Goal: Transaction & Acquisition: Book appointment/travel/reservation

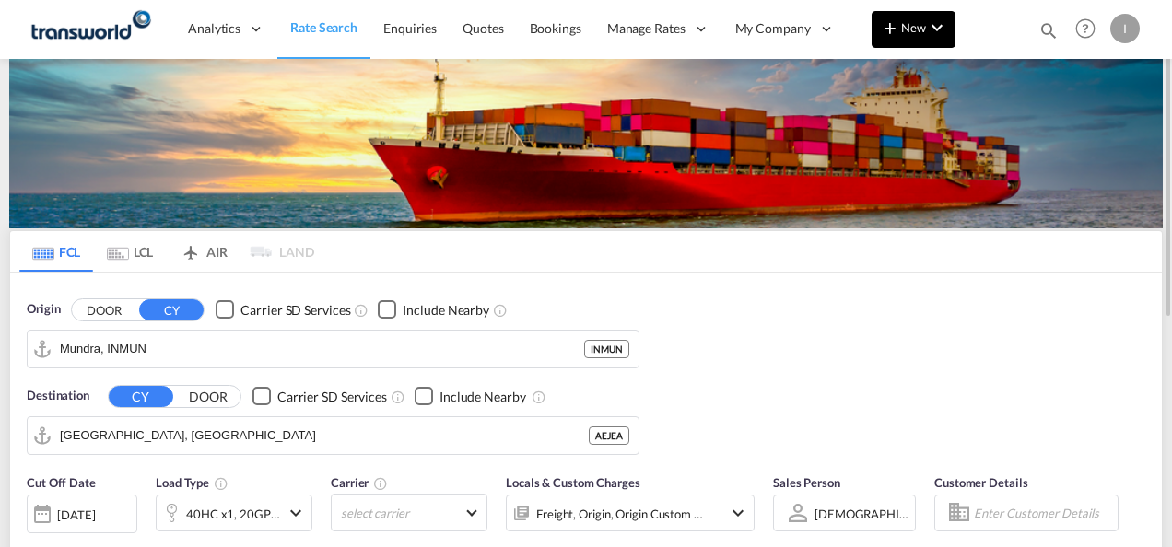
click at [902, 40] on button "New" at bounding box center [913, 29] width 84 height 37
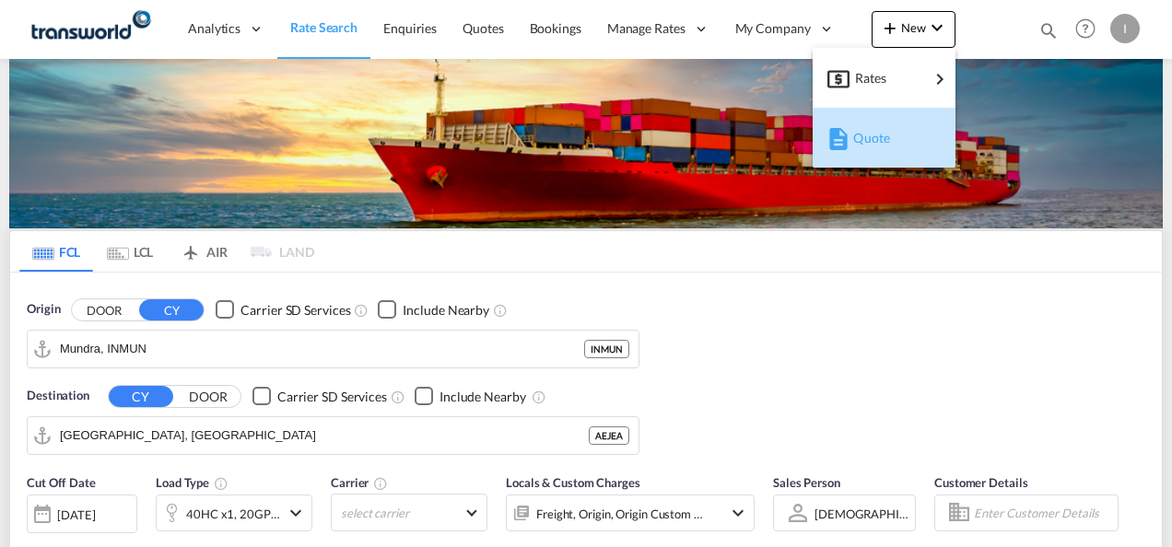
click at [865, 134] on span "Quote" at bounding box center [863, 138] width 20 height 37
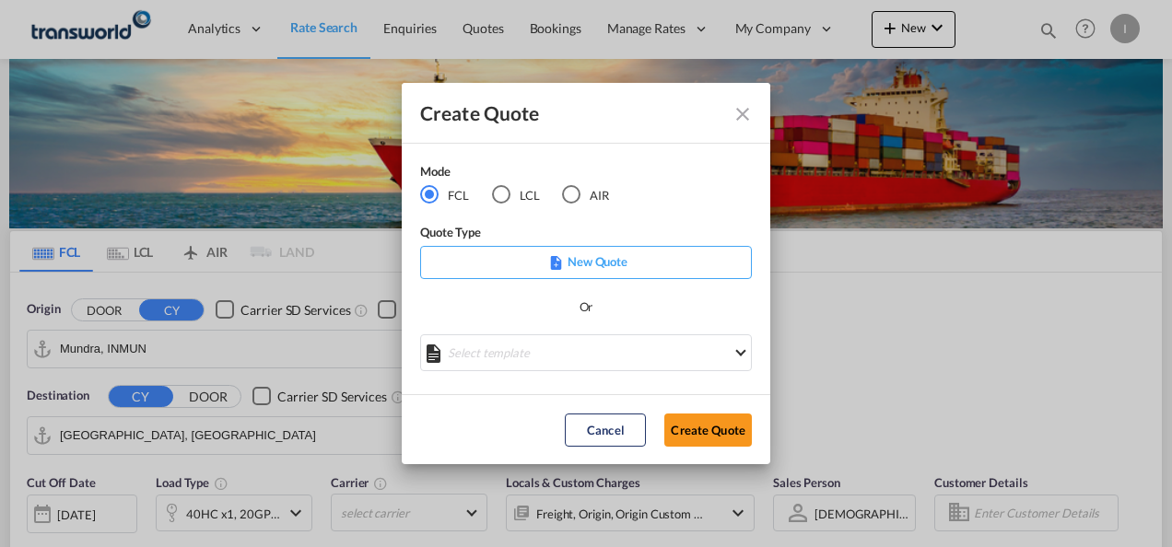
click at [589, 192] on md-radio-button "AIR" at bounding box center [585, 195] width 47 height 20
click at [685, 421] on button "Create Quote" at bounding box center [707, 430] width 87 height 33
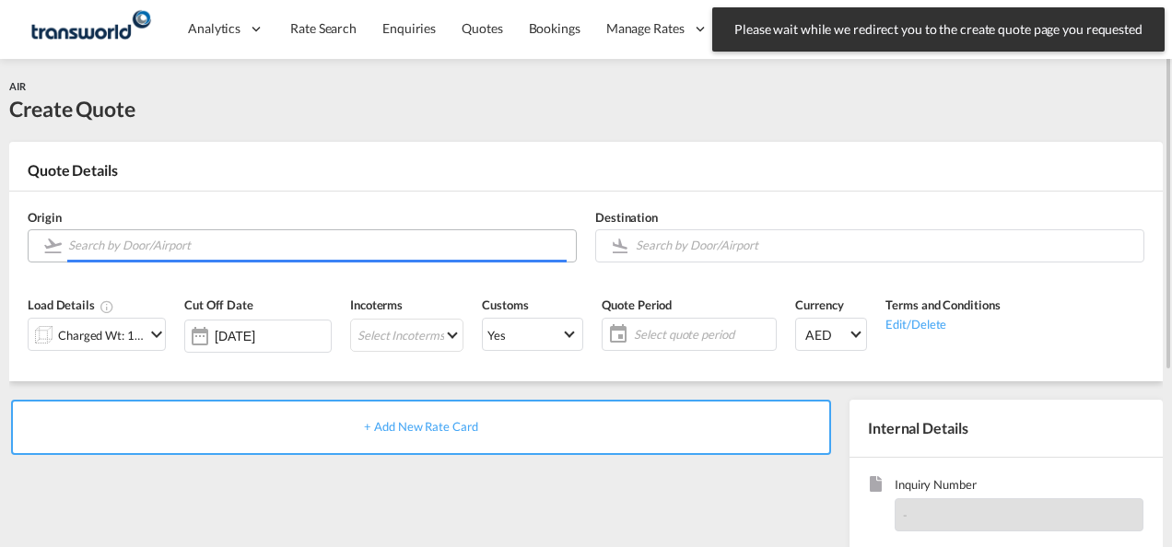
click at [267, 239] on input "Search by Door/Airport" at bounding box center [317, 245] width 498 height 32
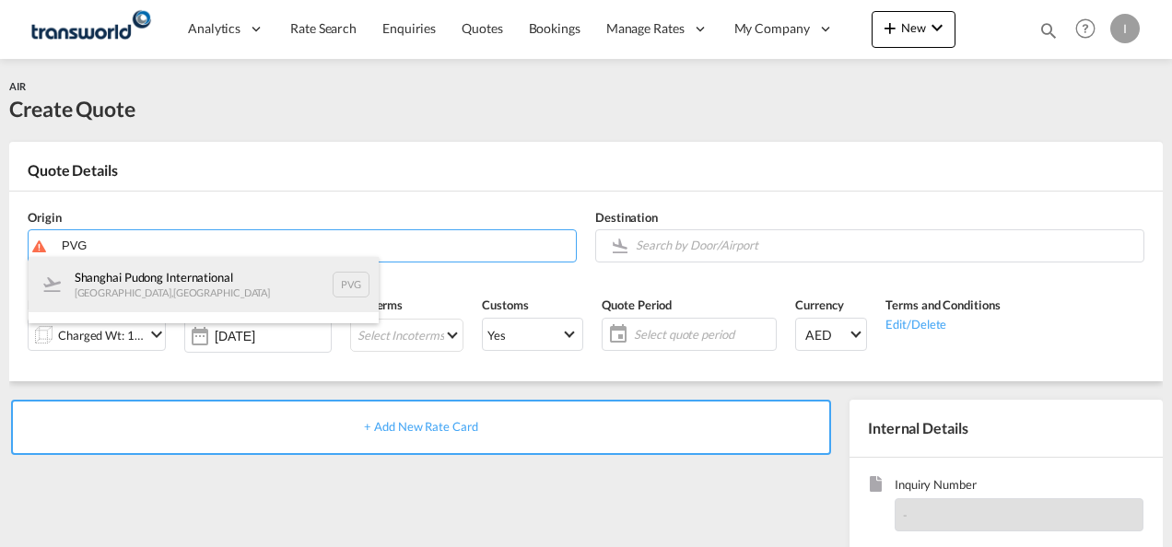
click at [216, 298] on div "Shanghai Pudong International [GEOGRAPHIC_DATA] , [GEOGRAPHIC_DATA] PVG" at bounding box center [204, 284] width 350 height 55
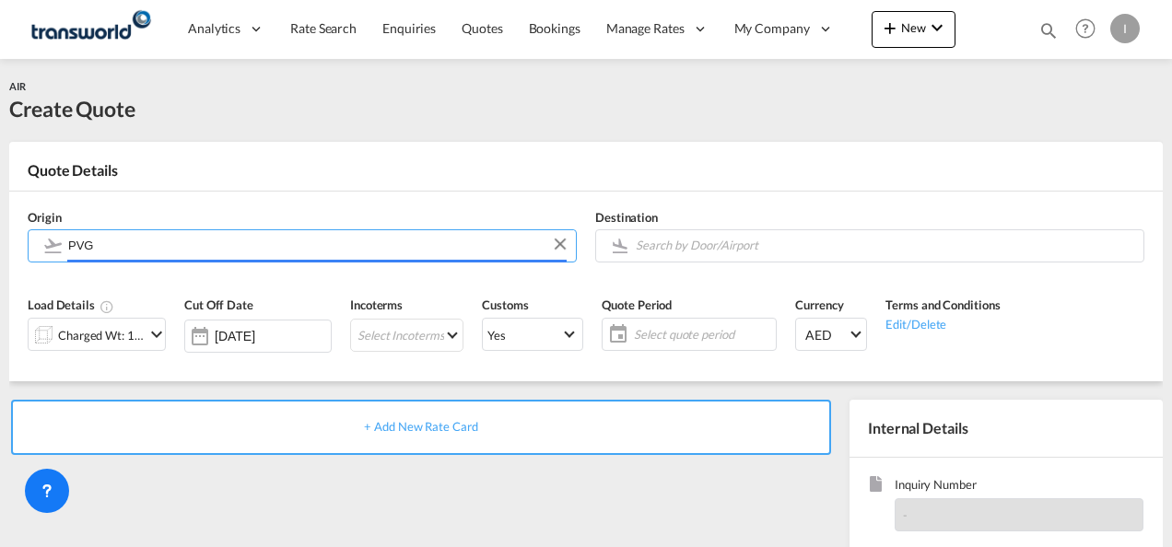
type input "Shanghai Pudong International, [GEOGRAPHIC_DATA], PVG"
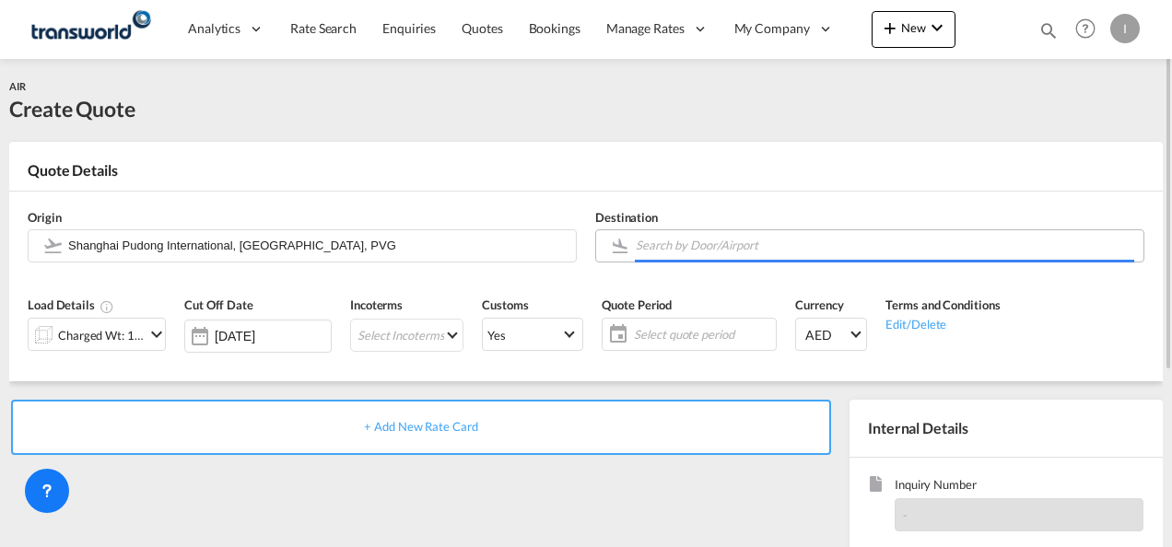
click at [652, 241] on input "Search by Door/Airport" at bounding box center [885, 245] width 498 height 32
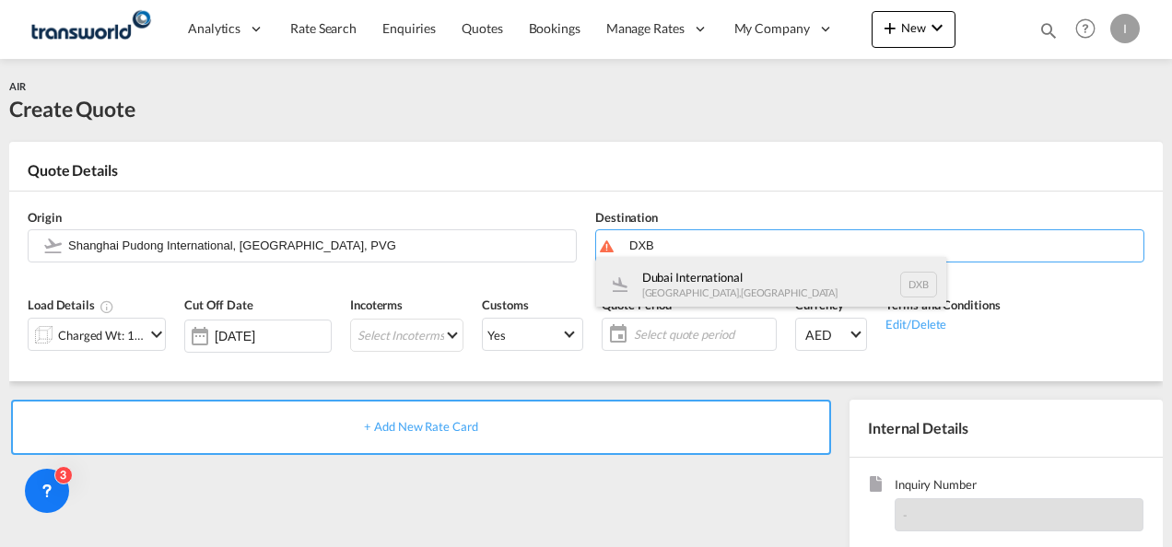
click at [662, 286] on div "Dubai International [GEOGRAPHIC_DATA] , [GEOGRAPHIC_DATA] DXB" at bounding box center [771, 284] width 350 height 55
type input "Dubai International, [GEOGRAPHIC_DATA], DXB"
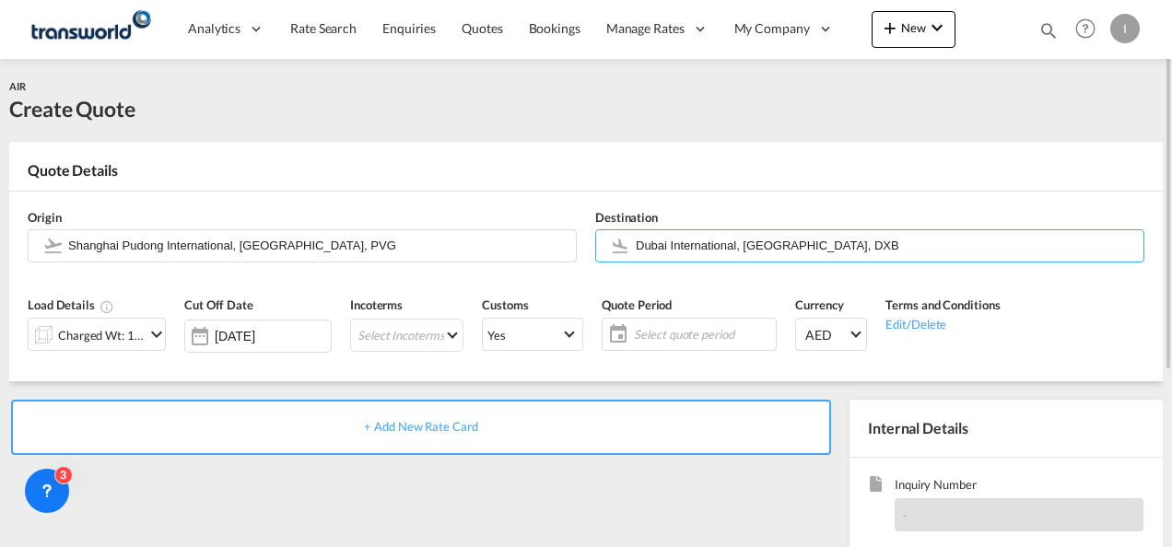
click at [157, 335] on md-icon "icon-chevron-down" at bounding box center [157, 334] width 22 height 22
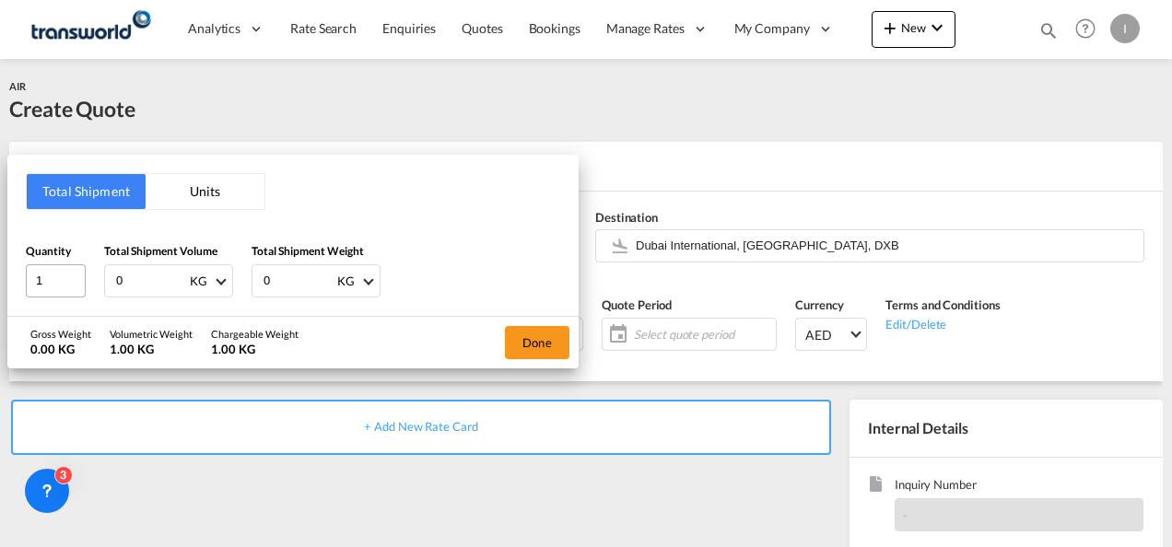
drag, startPoint x: 138, startPoint y: 280, endPoint x: 85, endPoint y: 280, distance: 53.4
click at [85, 280] on div "Quantity 1 Total Shipment Volume 0 KG CBM CFT KG LB Total Shipment Weight 0 KG …" at bounding box center [293, 269] width 534 height 55
type input "128"
type input "115"
click at [539, 346] on button "Done" at bounding box center [537, 342] width 64 height 33
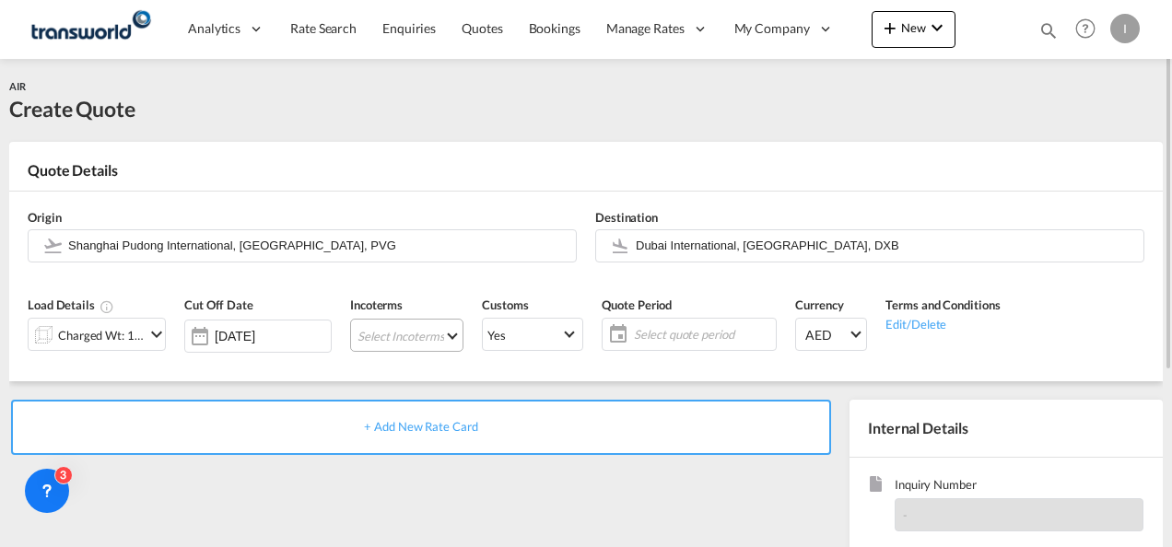
click at [417, 343] on md-select "Select Incoterms DAP - import Delivered at Place DDP - export Delivery Duty Pai…" at bounding box center [406, 335] width 113 height 33
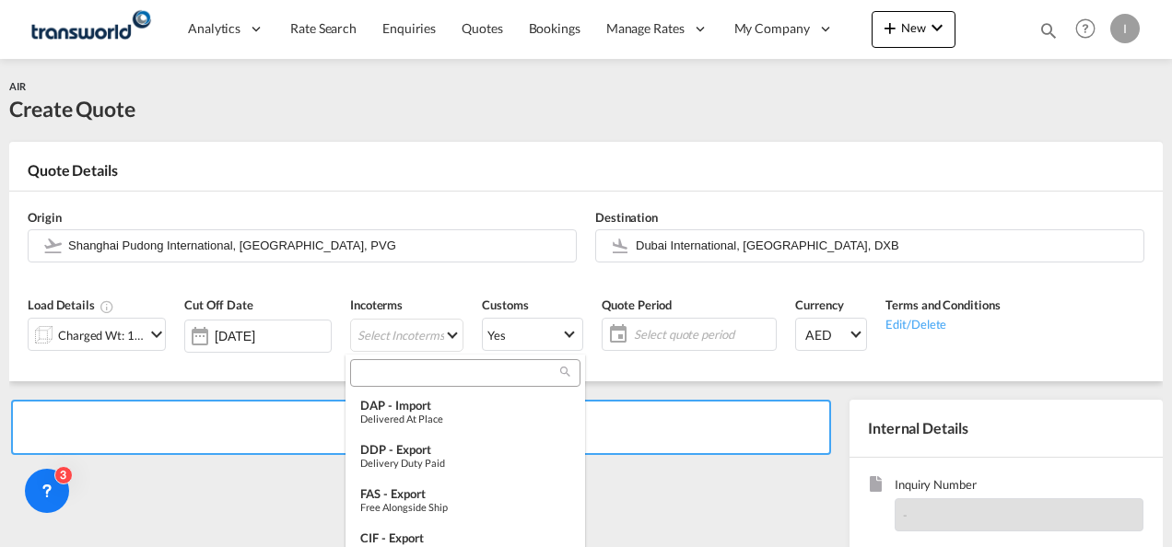
click at [391, 367] on input "search" at bounding box center [458, 373] width 204 height 17
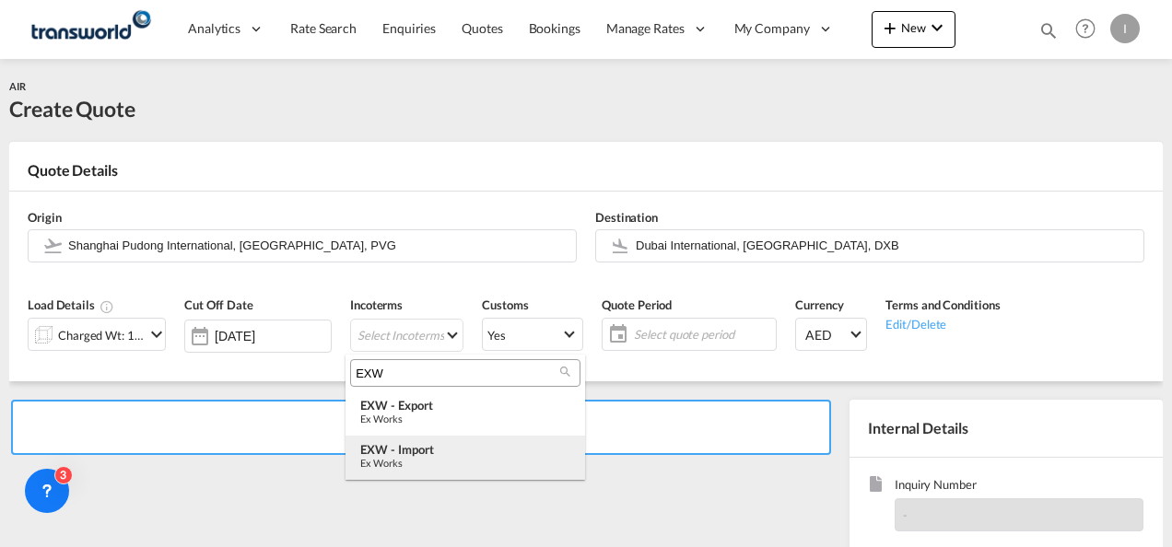
type input "EXW"
click at [402, 455] on div "EXW - import Ex Works" at bounding box center [465, 455] width 210 height 27
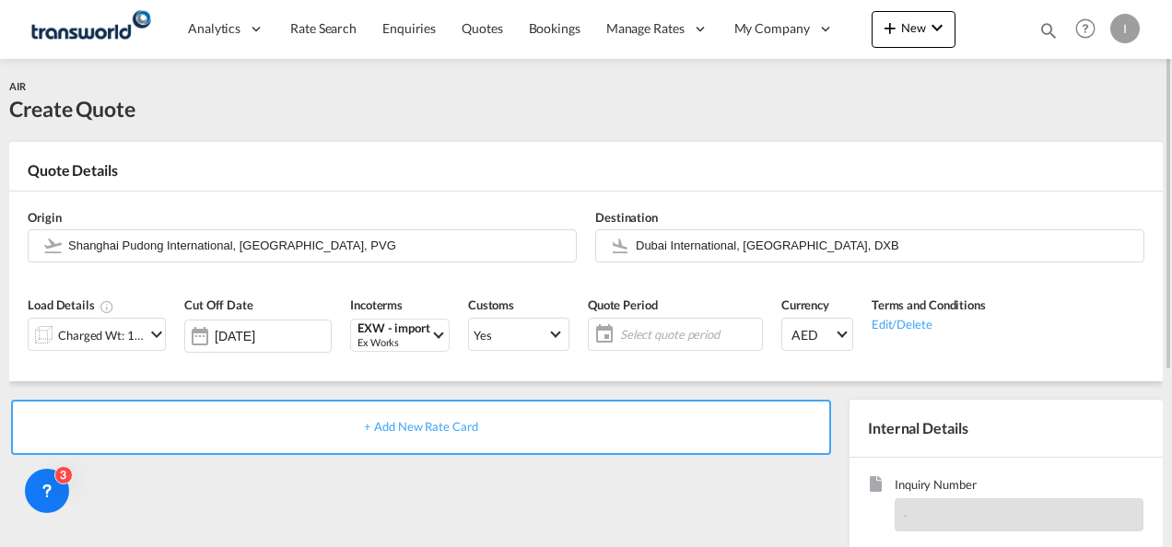
click at [606, 346] on div "Select quote period Select quote period October January February March April Ma…" at bounding box center [675, 334] width 175 height 33
click at [620, 336] on span "Select quote period" at bounding box center [688, 334] width 137 height 17
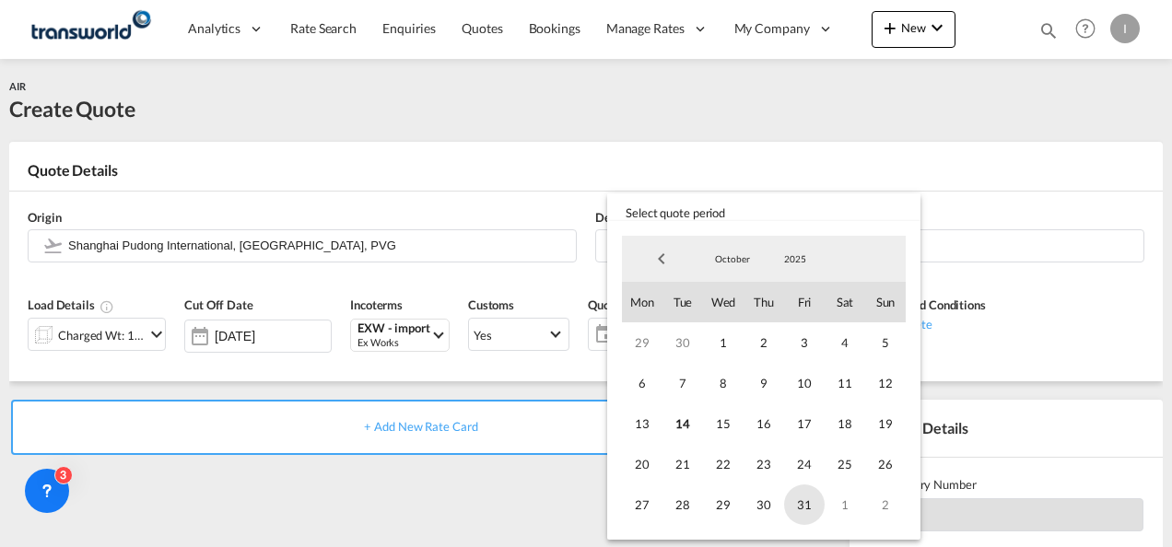
click at [802, 504] on span "31" at bounding box center [804, 504] width 41 height 41
click at [623, 501] on span "27" at bounding box center [642, 504] width 41 height 41
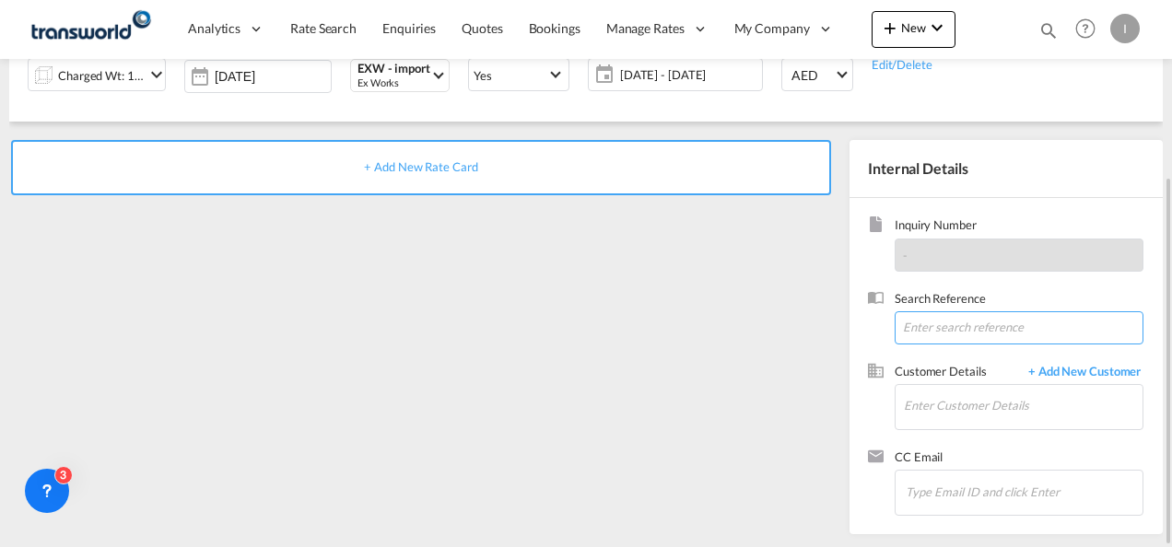
click at [930, 326] on input at bounding box center [1018, 327] width 249 height 33
paste input "From Subject Received Size Categories [DEMOGRAPHIC_DATA] Kiran RE: Import Shipm…"
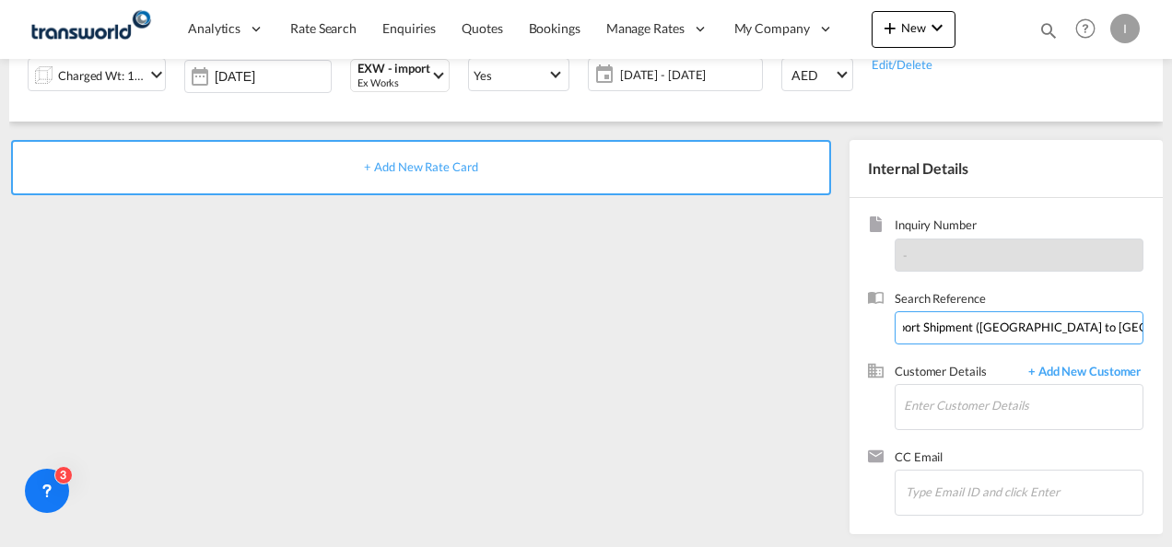
drag, startPoint x: 1009, startPoint y: 326, endPoint x: 1174, endPoint y: 326, distance: 164.9
click at [1171, 326] on html "Analytics Reports Dashboard Rate Search Enquiries Quotes" at bounding box center [586, 273] width 1172 height 547
drag, startPoint x: 1084, startPoint y: 329, endPoint x: 293, endPoint y: 328, distance: 791.2
click at [297, 329] on div "+ Add New Rate Card Internal Details Inquiry Number - Search Reference From Sub…" at bounding box center [585, 328] width 1153 height 413
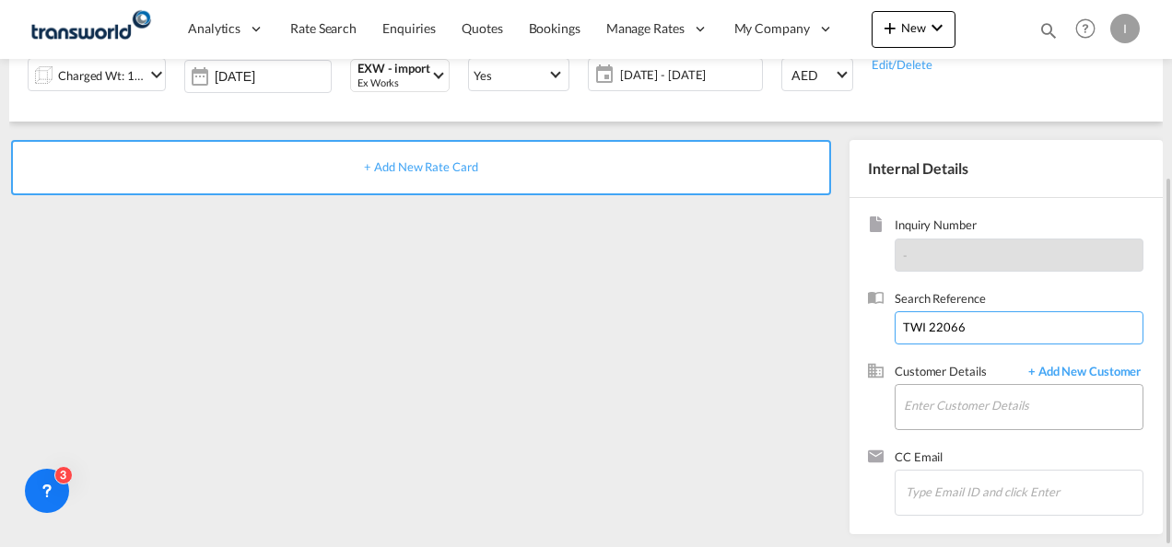
type input "TWI 22066"
click at [947, 405] on input "Enter Customer Details" at bounding box center [1023, 405] width 239 height 41
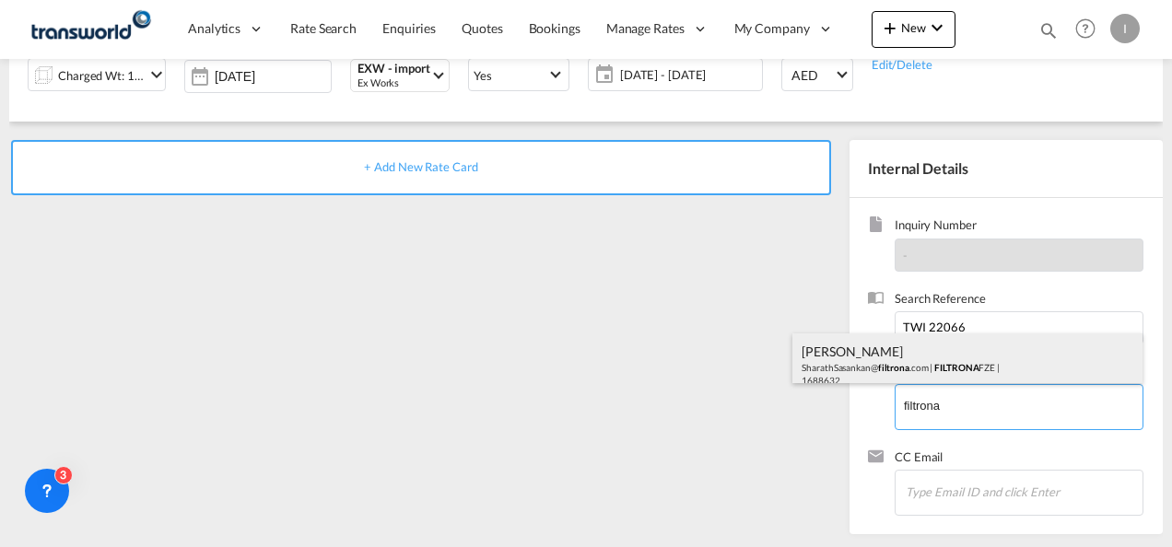
click at [888, 365] on div "[PERSON_NAME] SharathSasankan@ filtrona .com | FILTRONA FZE | 1688632" at bounding box center [967, 364] width 350 height 63
type input "FILTRONA FZE, [PERSON_NAME], [EMAIL_ADDRESS][DOMAIN_NAME]"
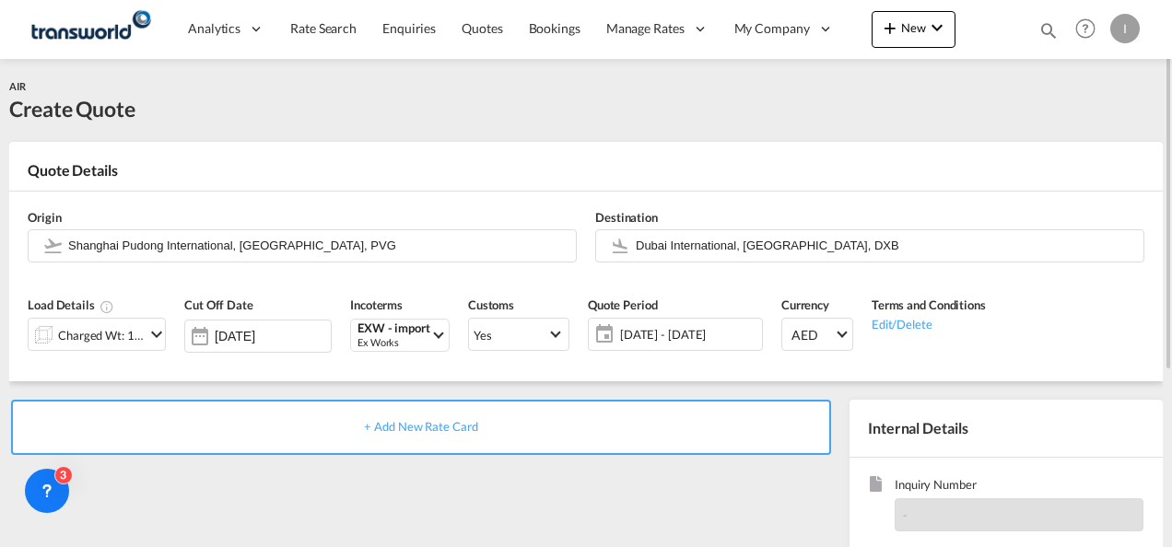
scroll to position [260, 0]
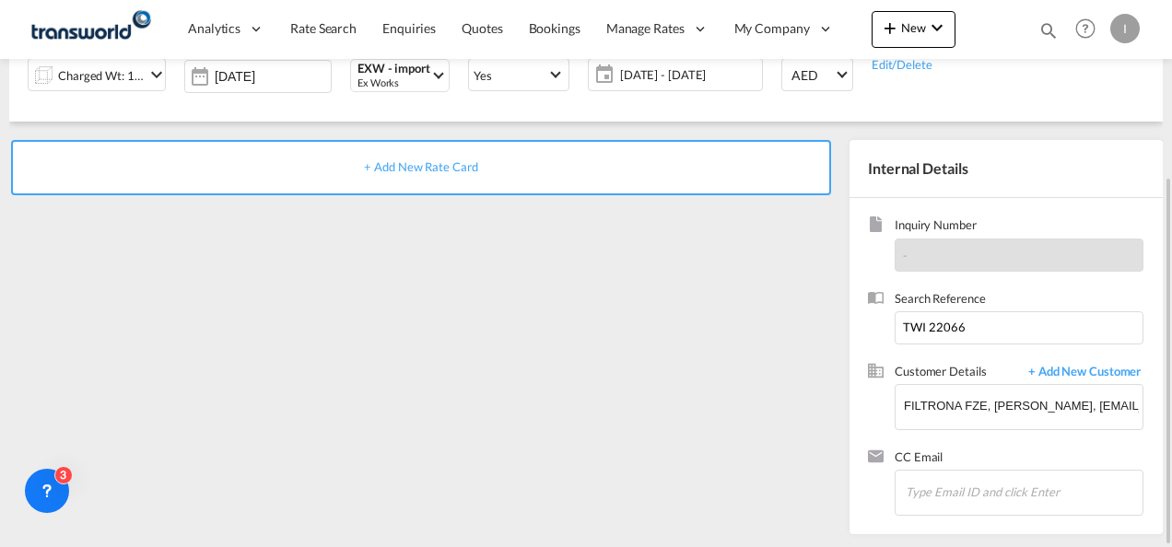
click at [449, 161] on span "+ Add New Rate Card" at bounding box center [420, 166] width 113 height 15
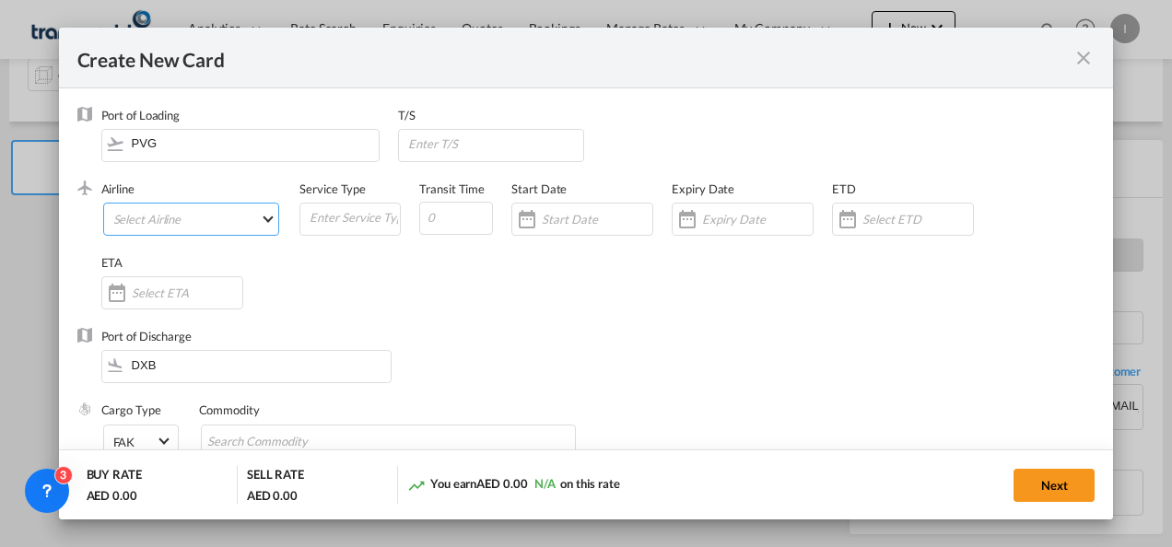
click at [204, 227] on md-select "Select Airline AIR EXPRESS S.A. (1166- / -) CMA CGM Air Cargo (1140-2C / -) DDW…" at bounding box center [191, 219] width 177 height 33
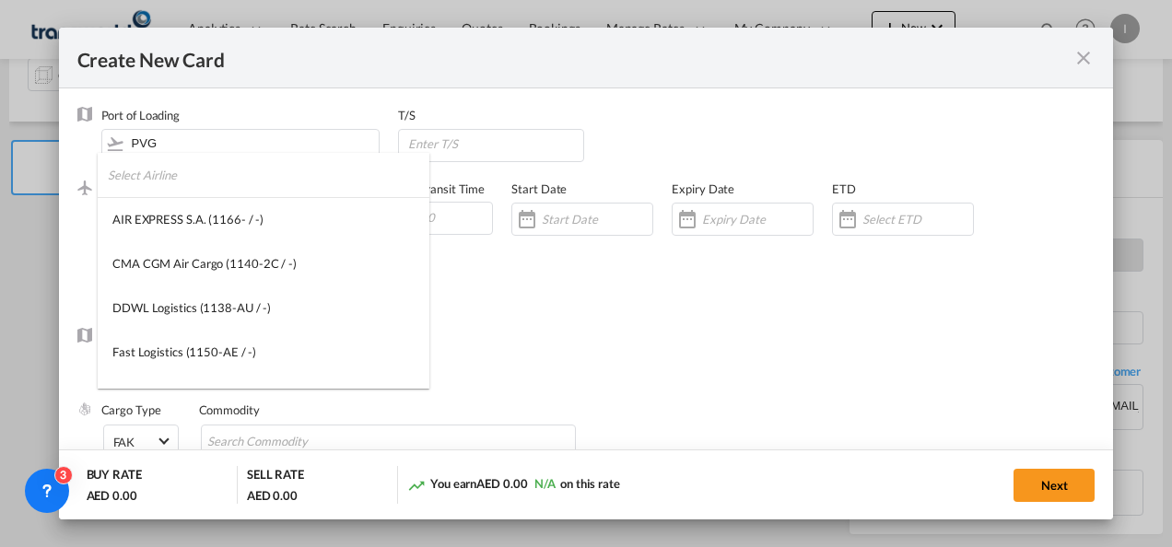
click at [173, 181] on input "search" at bounding box center [268, 175] width 321 height 44
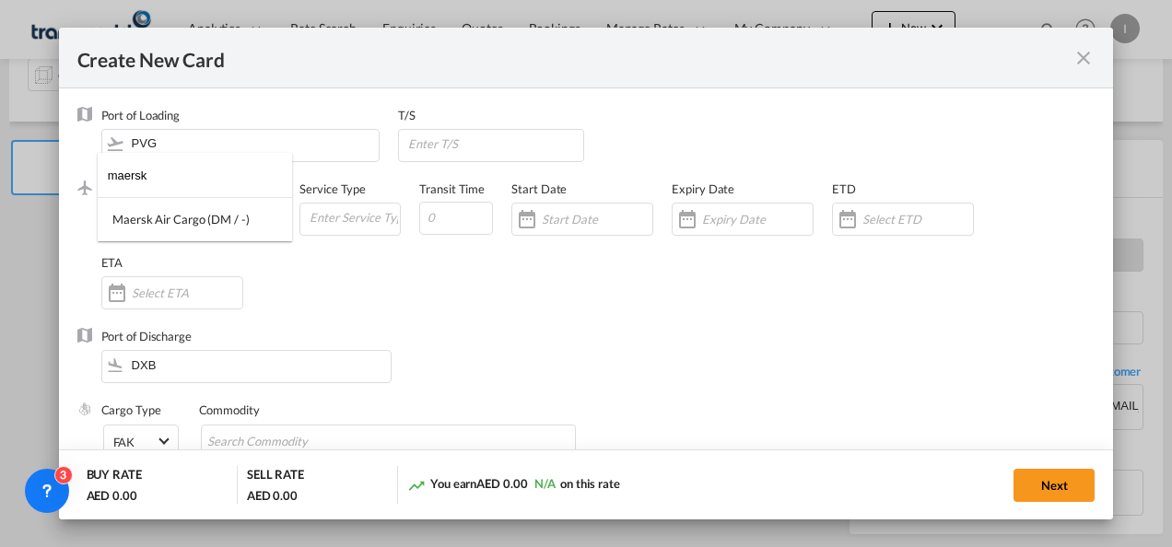
click at [168, 177] on input "maersk" at bounding box center [200, 175] width 185 height 44
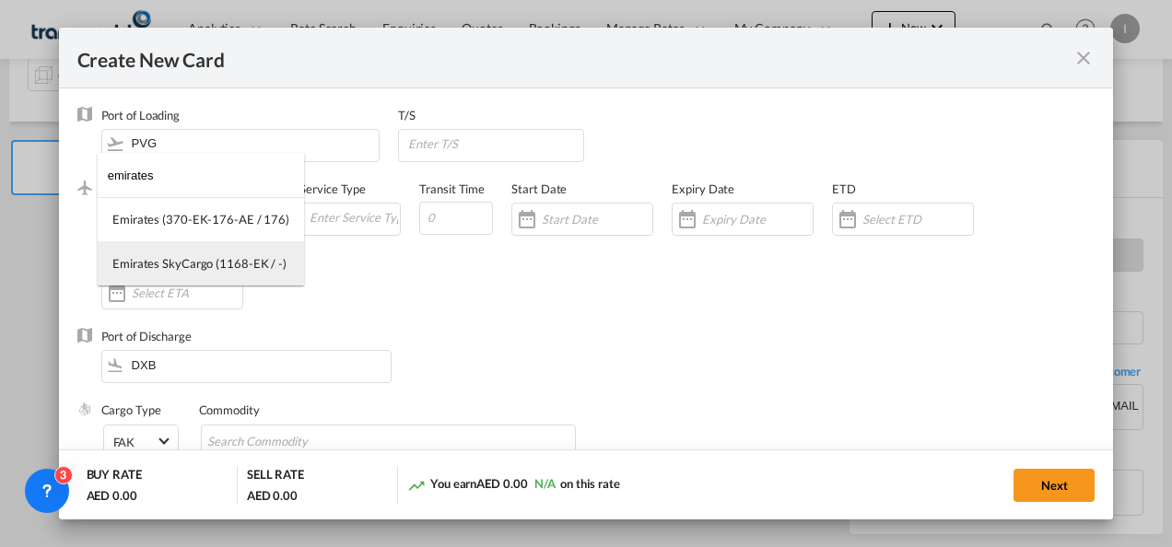
type input "emirates"
click at [173, 262] on div "Emirates SkyCargo (1168-EK / -)" at bounding box center [199, 263] width 174 height 17
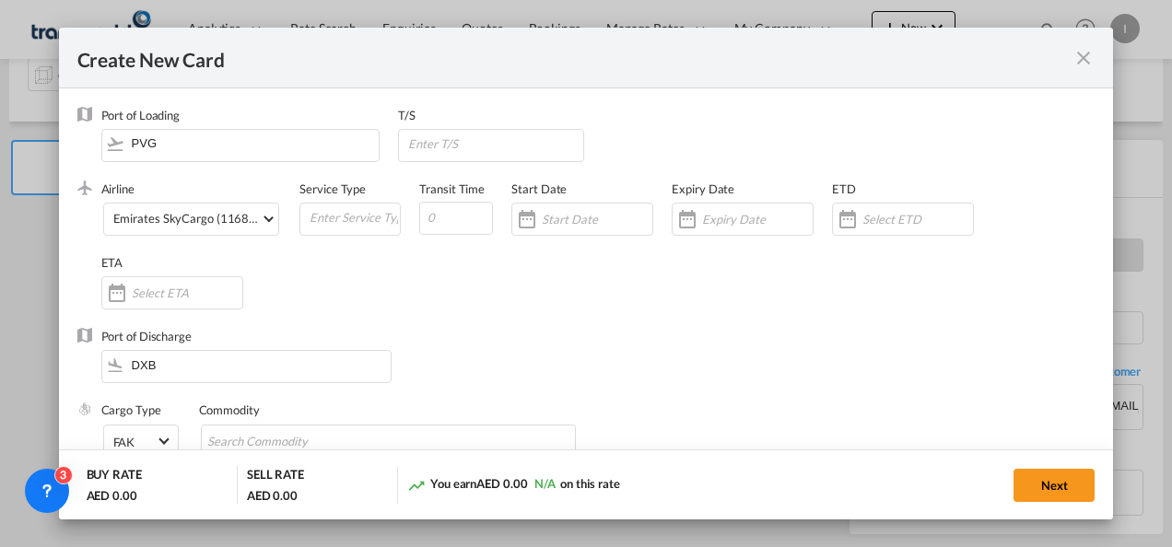
click at [697, 212] on div "Create New CardPort ..." at bounding box center [686, 219] width 29 height 37
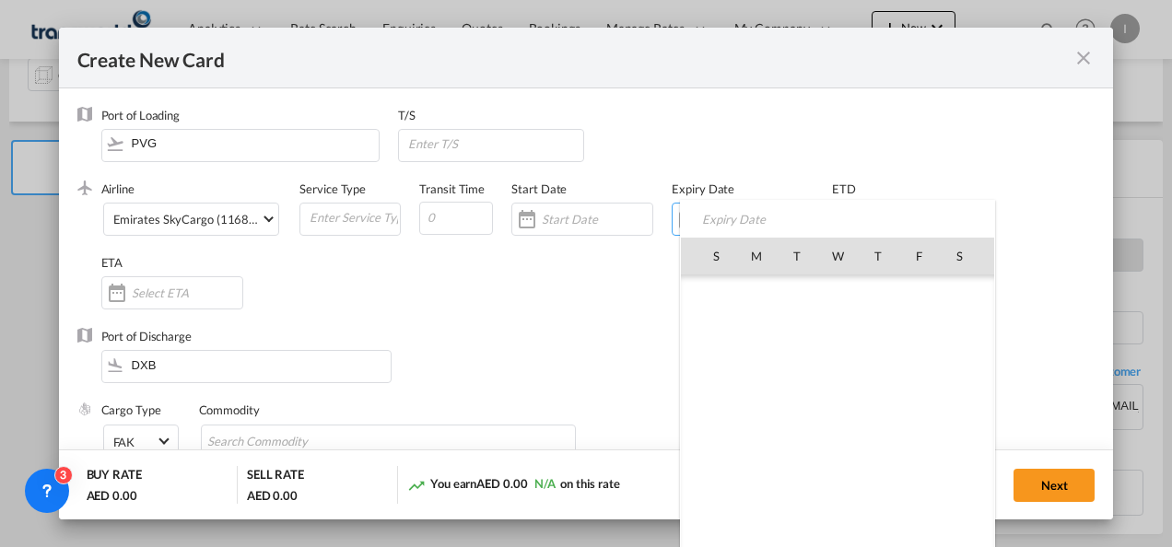
scroll to position [426891, 0]
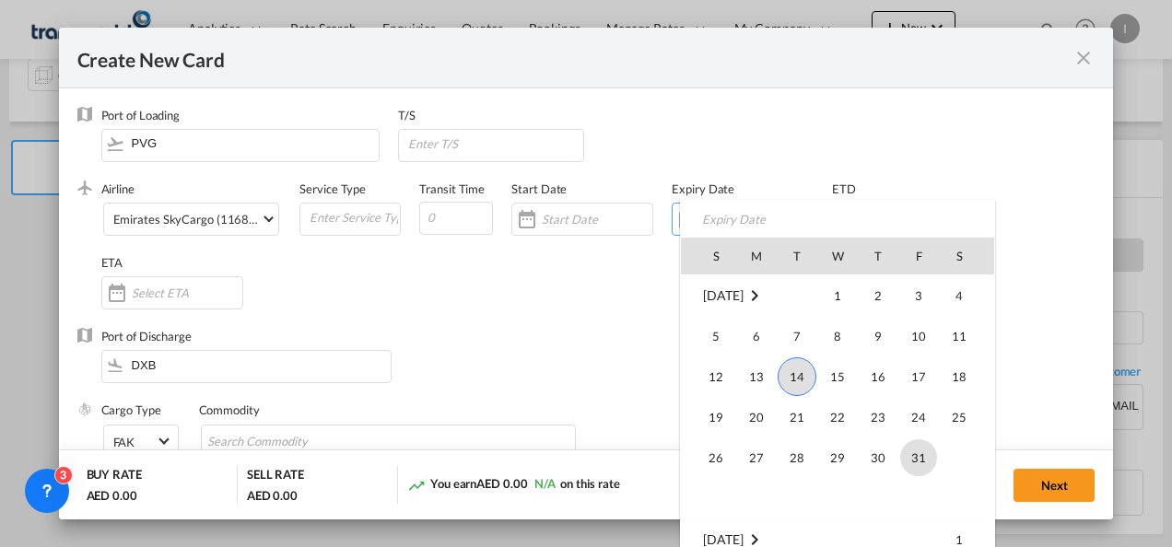
click at [927, 455] on span "31" at bounding box center [918, 457] width 37 height 37
type input "[DATE]"
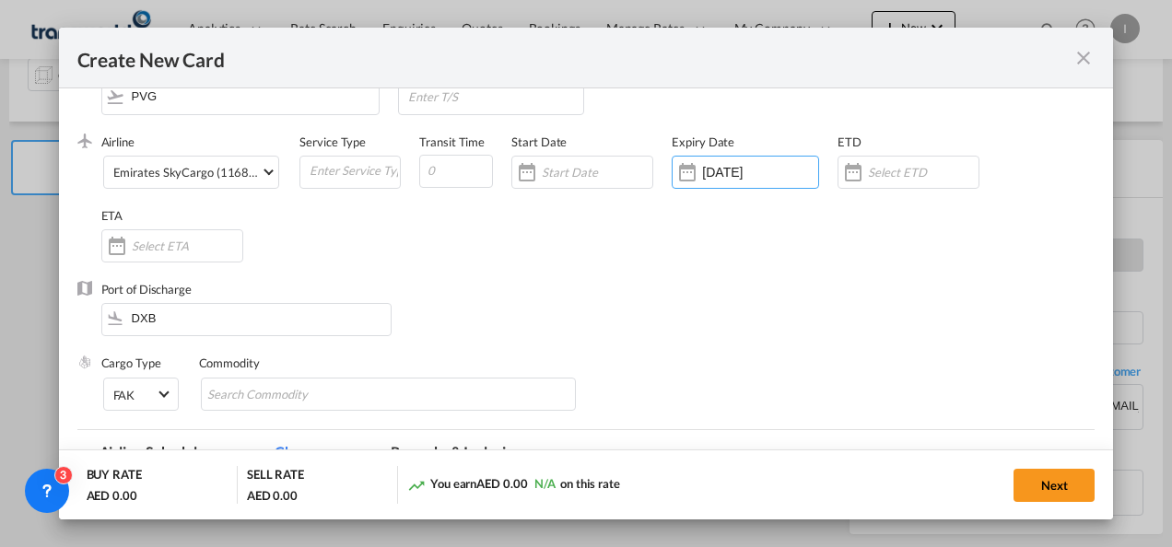
scroll to position [184, 0]
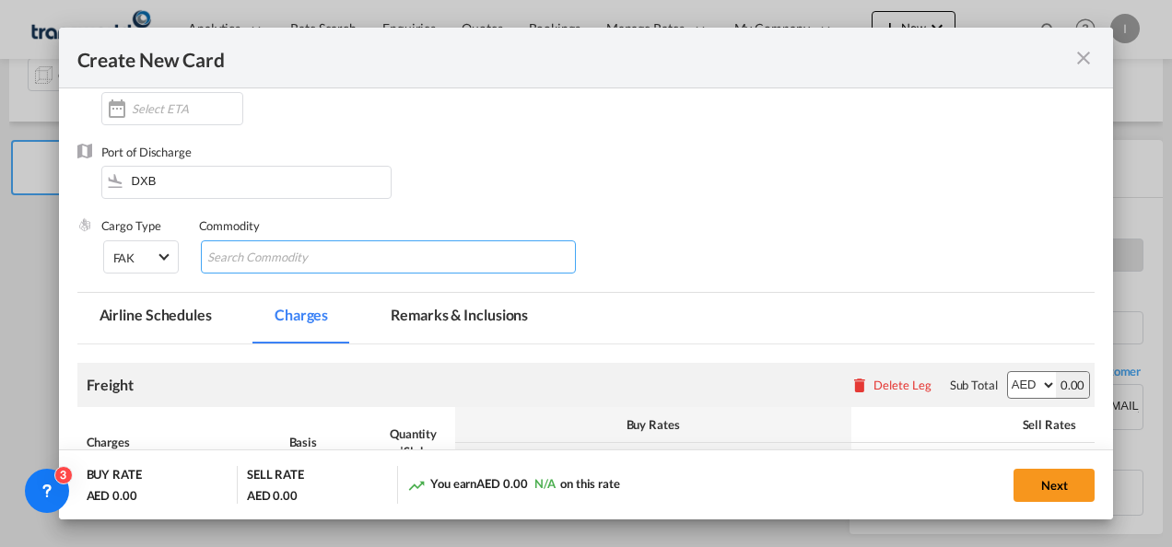
click at [297, 263] on input "Chips input." at bounding box center [291, 257] width 169 height 29
type input "General Cargo"
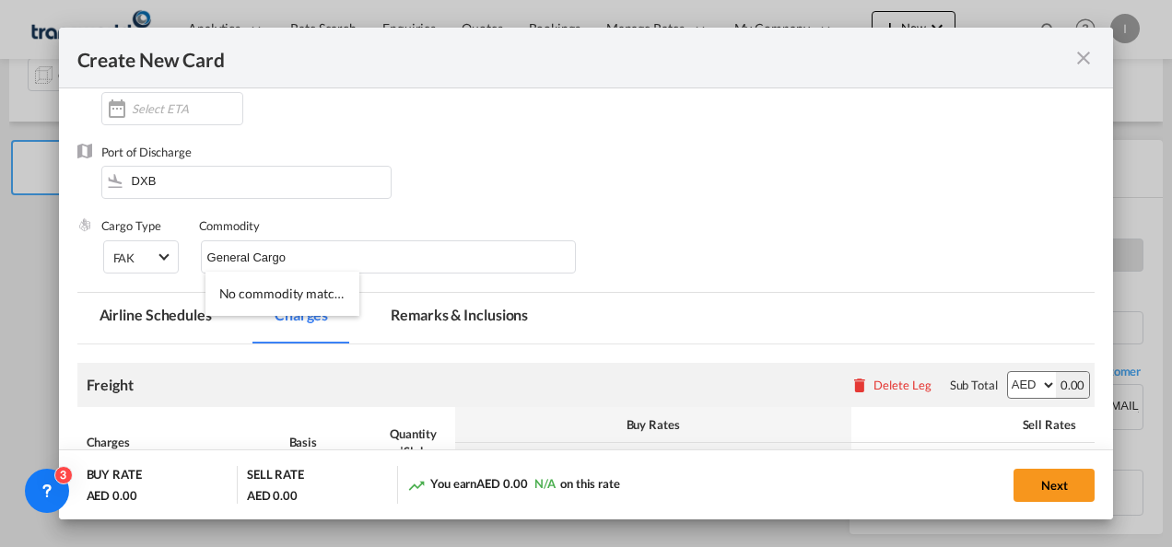
click at [548, 210] on div "Port of Discharge DXB" at bounding box center [586, 181] width 1018 height 74
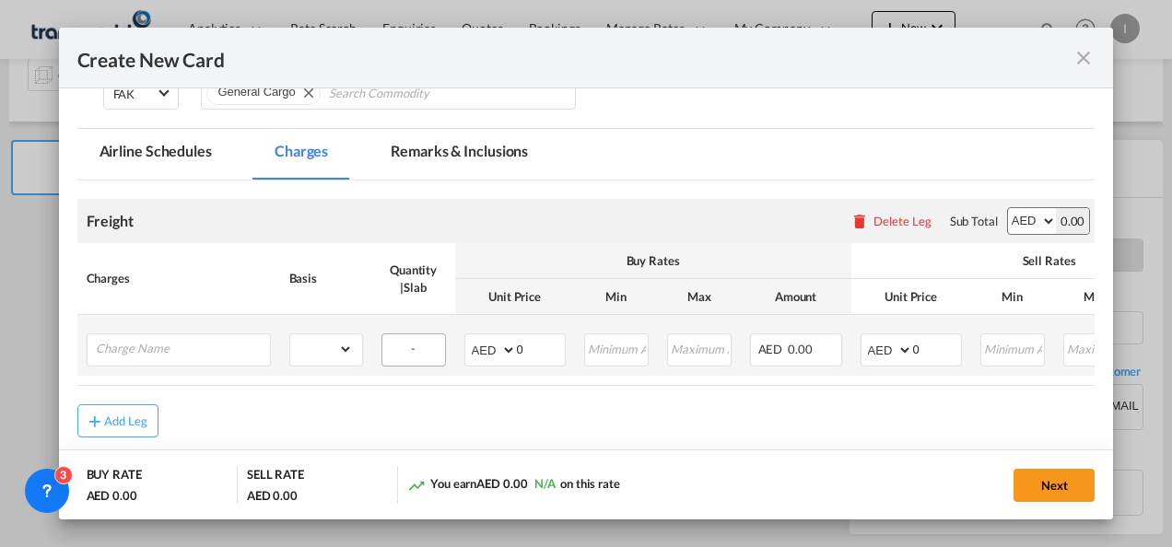
scroll to position [437, 0]
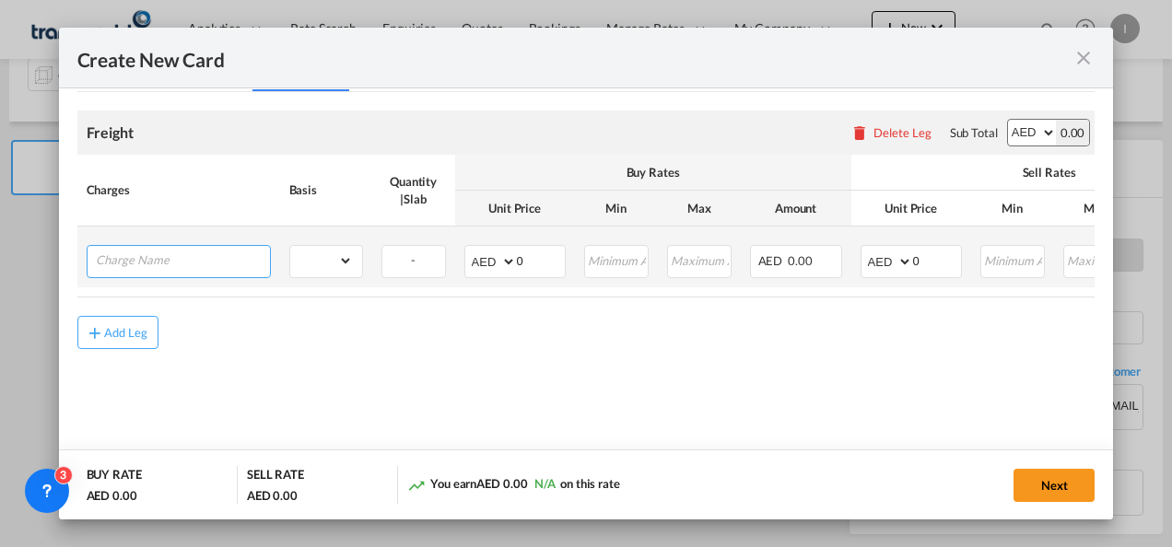
click at [219, 260] on input "Charge Name" at bounding box center [183, 260] width 174 height 28
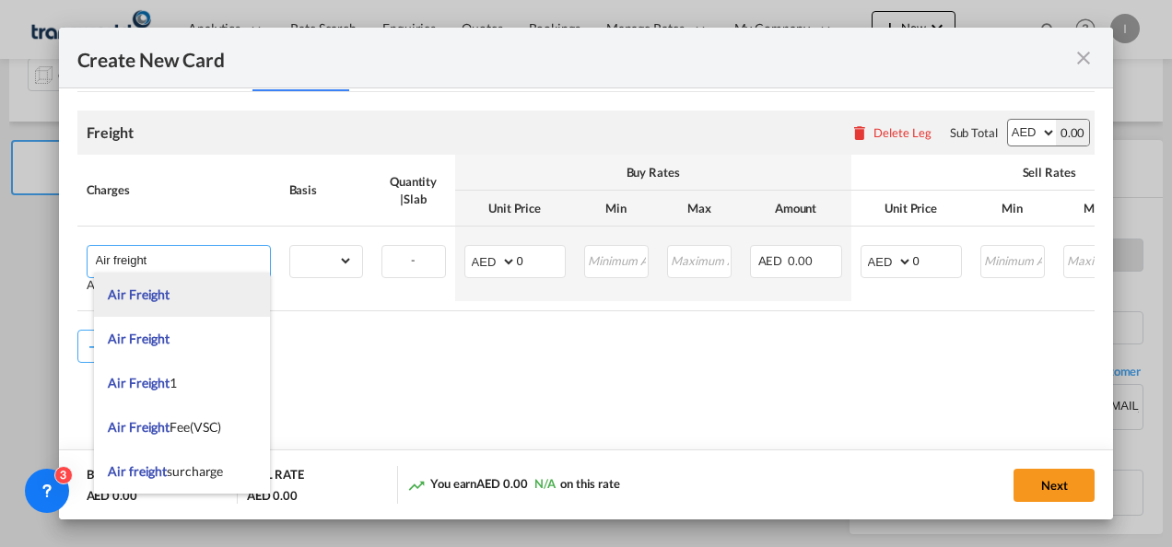
click at [162, 296] on span "Air Freight" at bounding box center [139, 294] width 62 height 16
type input "Air Freight"
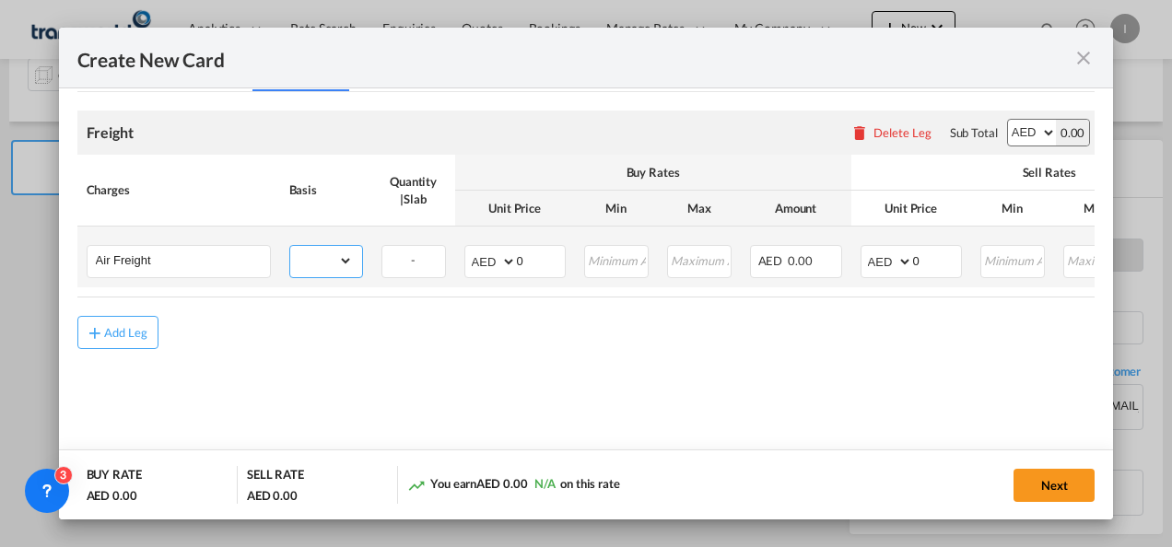
click at [310, 262] on select "gross_weight volumetric_weight per_shipment per_bl per_km % on air freight per_…" at bounding box center [321, 260] width 63 height 29
select select "per_shipment"
click at [290, 246] on select "gross_weight volumetric_weight per_shipment per_bl per_km % on air freight per_…" at bounding box center [321, 260] width 63 height 29
drag, startPoint x: 522, startPoint y: 252, endPoint x: 508, endPoint y: 260, distance: 15.7
click at [508, 260] on md-input-container "AED AFN ALL AMD ANG AOA ARS AUD AWG AZN BAM BBD BDT BGN BHD BIF BMD BND BOB BRL…" at bounding box center [514, 261] width 101 height 33
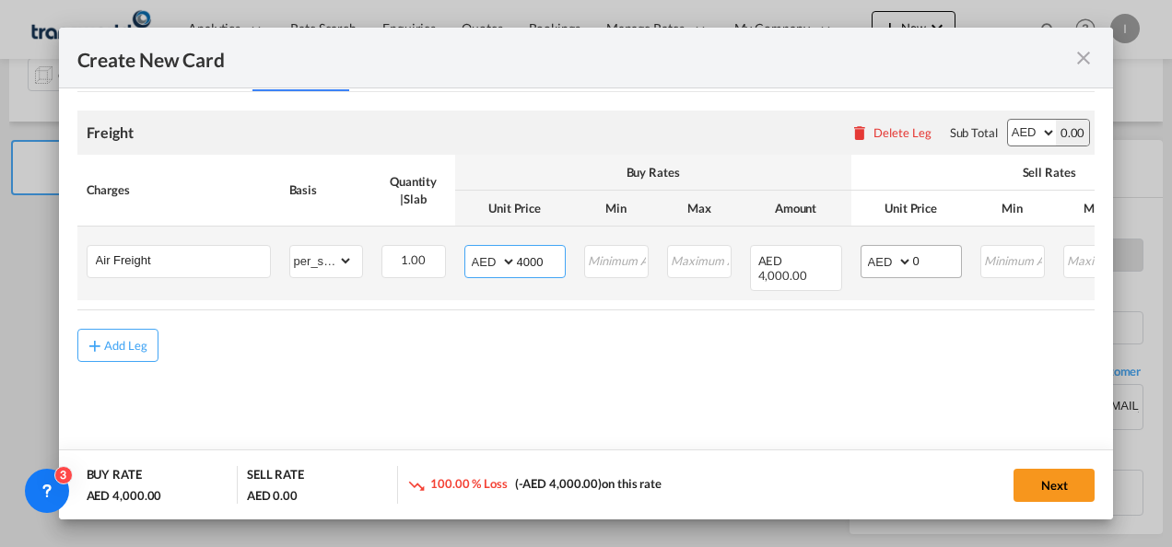
type input "4000"
drag, startPoint x: 908, startPoint y: 255, endPoint x: 925, endPoint y: 262, distance: 17.8
click at [908, 255] on select "AED AFN ALL AMD ANG AOA ARS AUD AWG AZN BAM BBD BDT BGN BHD BIF BMD BND [PERSON…" at bounding box center [888, 262] width 48 height 26
click at [913, 260] on input "0" at bounding box center [937, 260] width 48 height 28
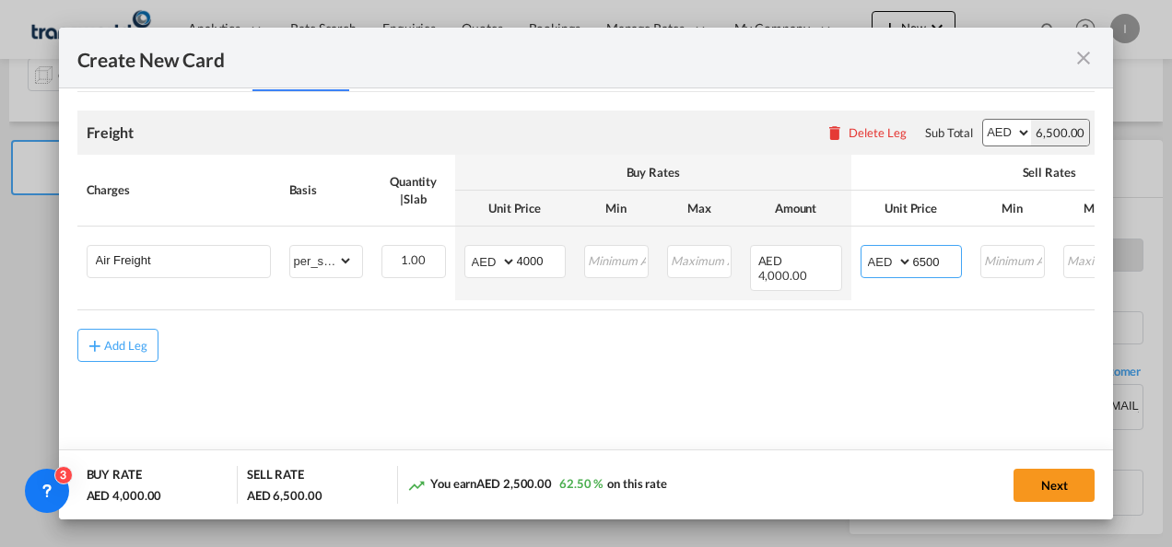
type input "6500"
click at [833, 412] on md-content "Freight Please enter leg name Leg Name Already Exists Delete Leg Sub Total AED …" at bounding box center [586, 263] width 1018 height 342
click at [1026, 473] on button "Next" at bounding box center [1053, 485] width 81 height 33
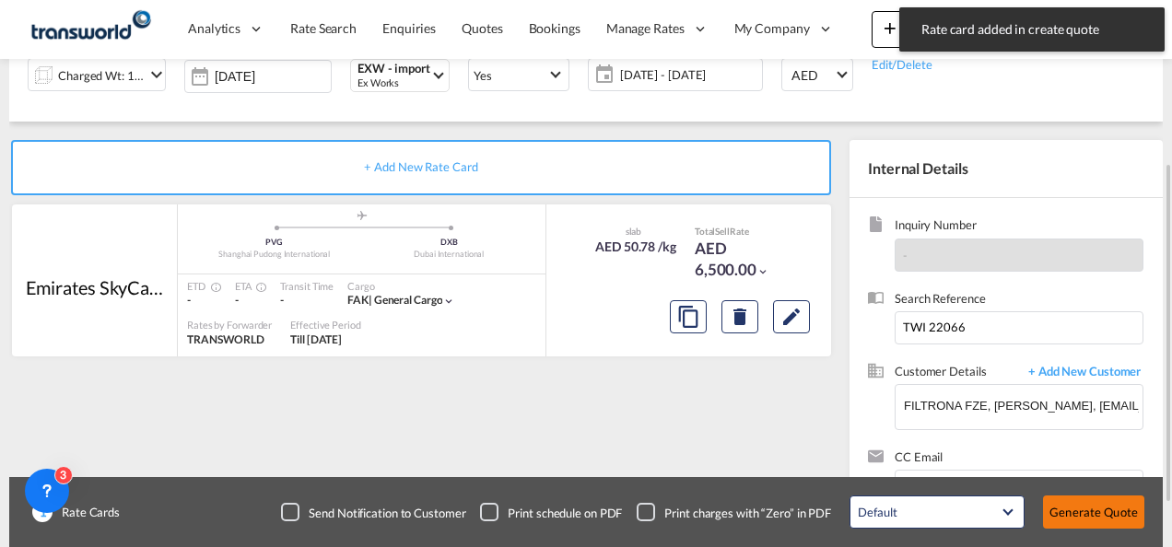
click at [1065, 501] on button "Generate Quote" at bounding box center [1093, 512] width 101 height 33
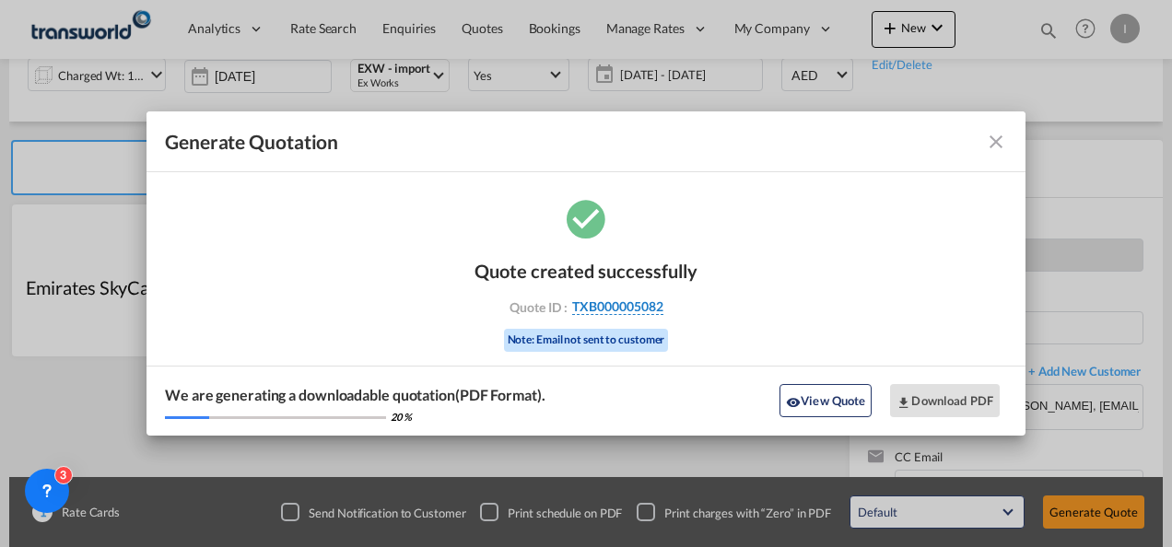
click at [637, 314] on span "TXB000005082" at bounding box center [617, 306] width 91 height 17
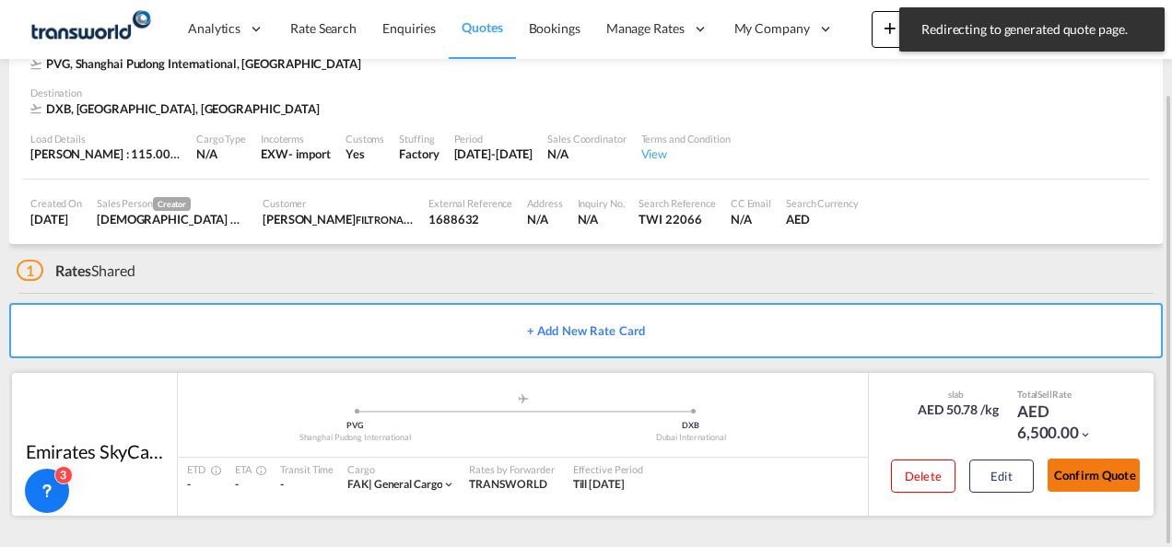
click at [1094, 475] on button "Confirm Quote" at bounding box center [1093, 475] width 92 height 33
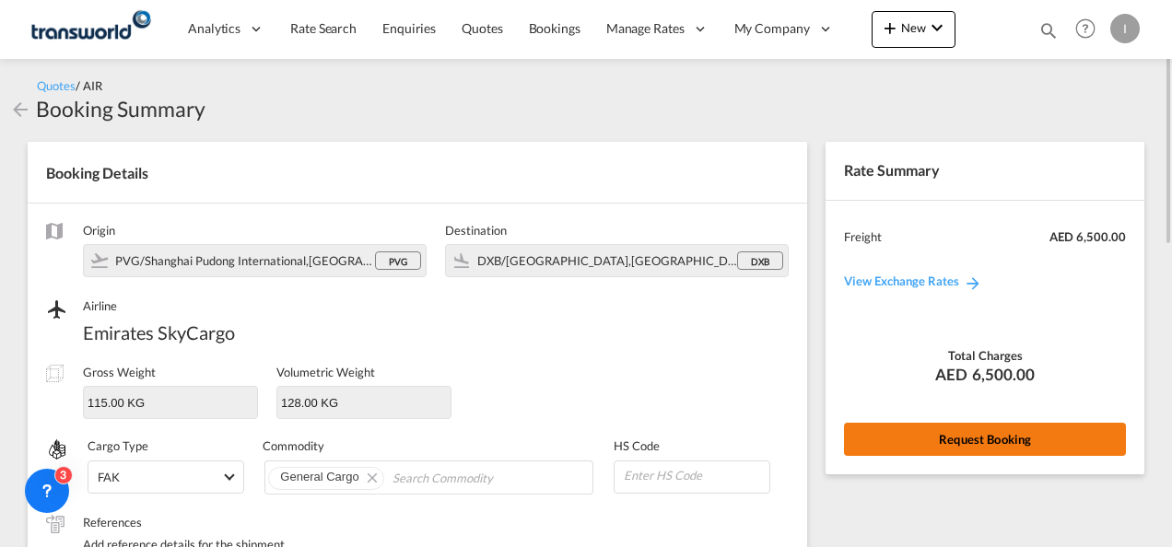
click at [951, 448] on button "Request Booking" at bounding box center [985, 439] width 282 height 33
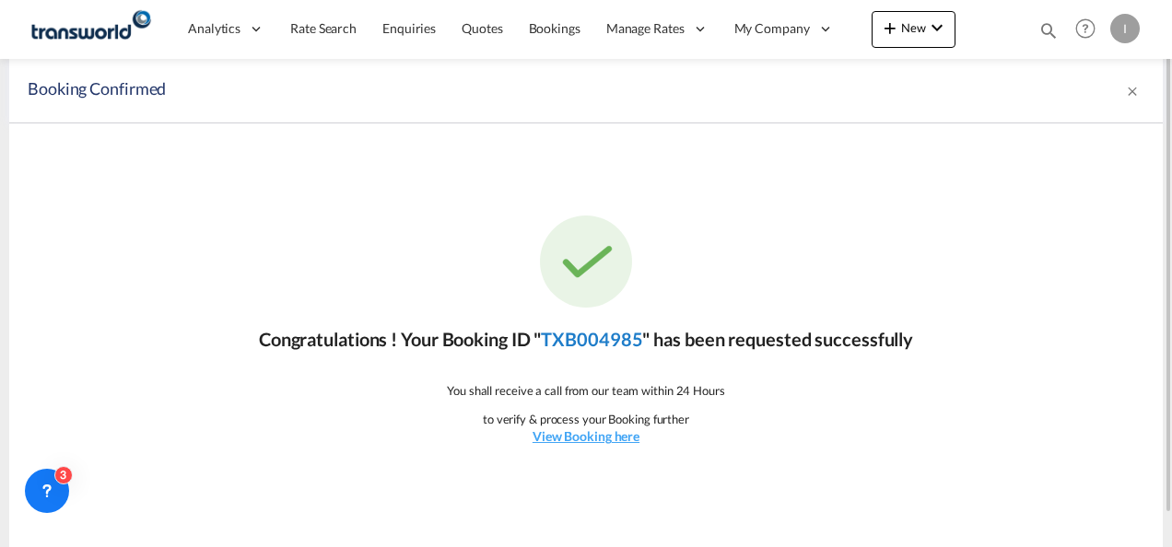
click at [597, 339] on link "TXB004985" at bounding box center [591, 339] width 101 height 22
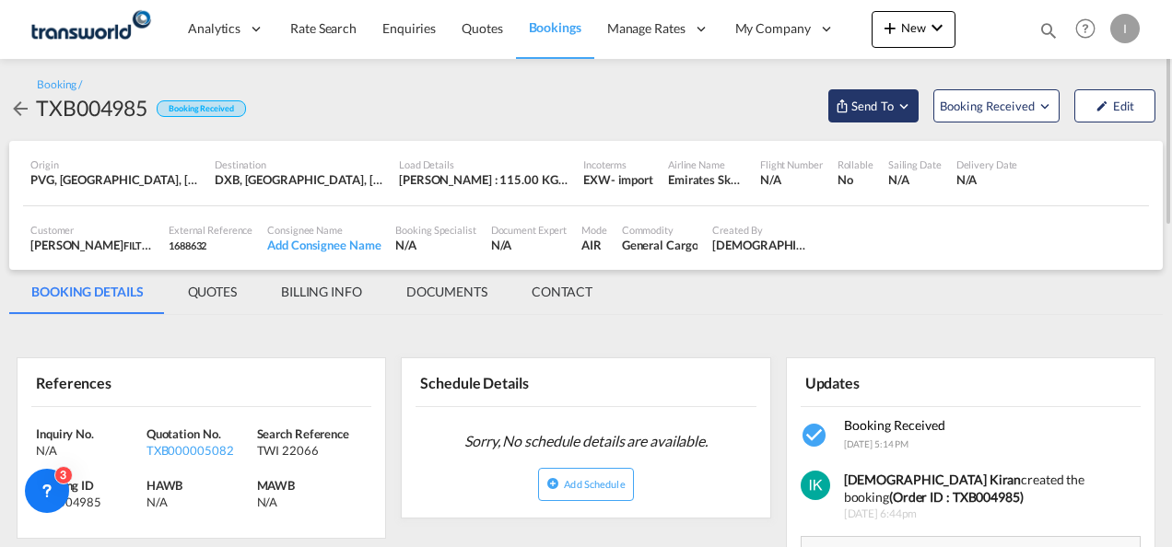
click at [891, 112] on span "Send To" at bounding box center [872, 106] width 46 height 18
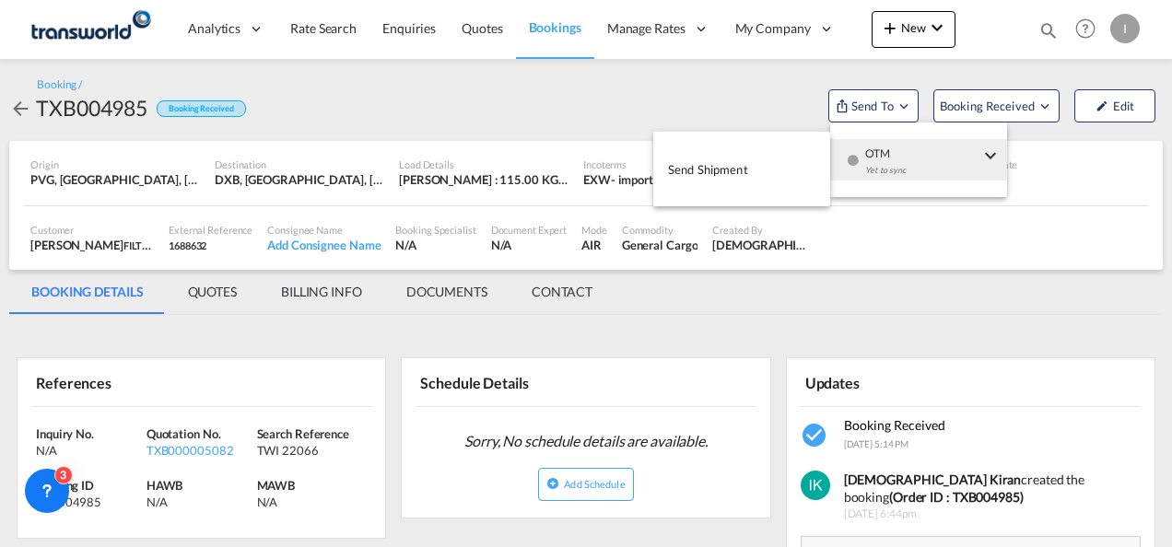
drag, startPoint x: 903, startPoint y: 167, endPoint x: 853, endPoint y: 168, distance: 49.7
click at [902, 167] on div "Yet to sync" at bounding box center [922, 175] width 114 height 39
click at [778, 168] on button "Send Shipment" at bounding box center [741, 168] width 177 height 41
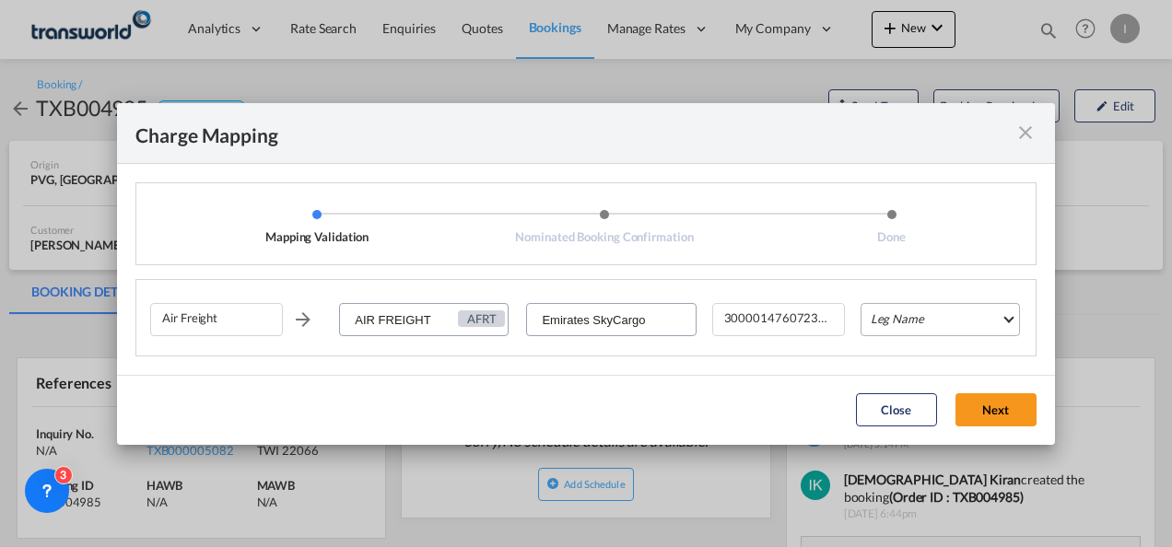
click at [894, 322] on md-select "Leg Name HANDLING ORIGIN HANDLING DESTINATION OTHERS TL PICK UP CUSTOMS ORIGIN …" at bounding box center [939, 319] width 159 height 33
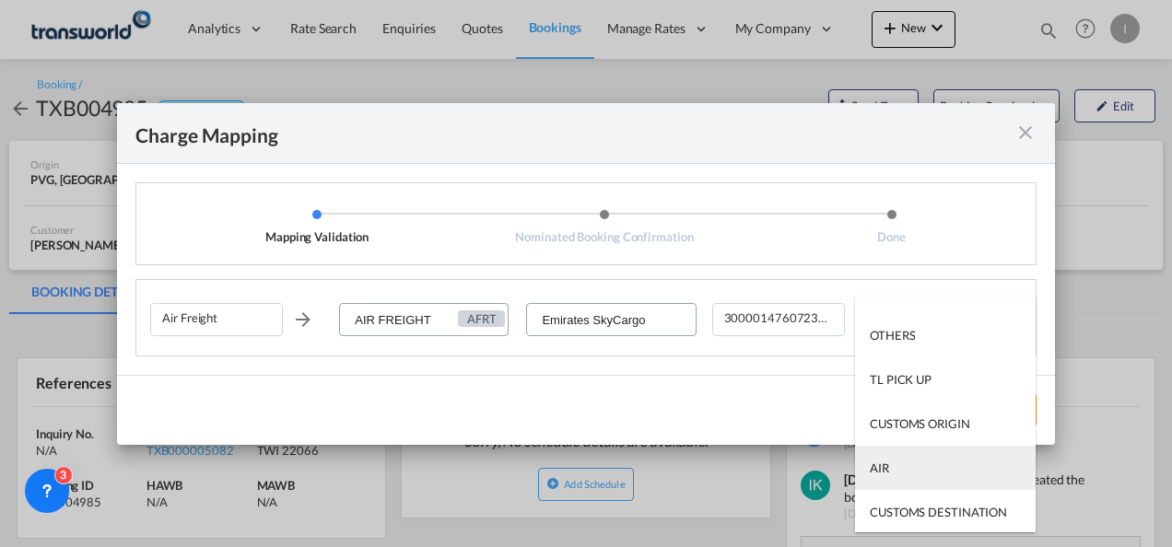
scroll to position [118, 0]
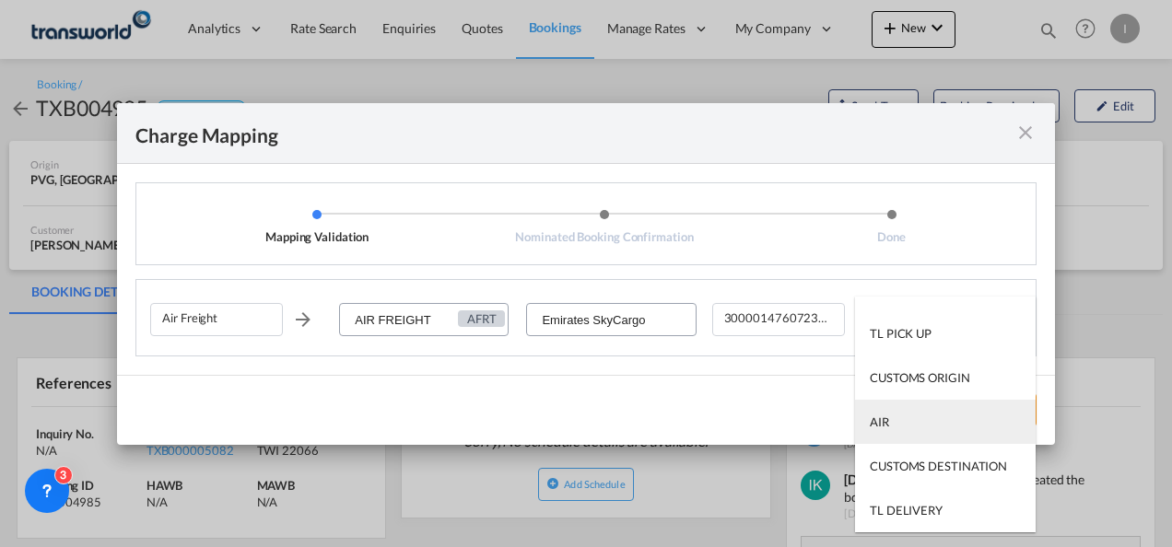
click at [893, 426] on md-option "AIR" at bounding box center [945, 422] width 181 height 44
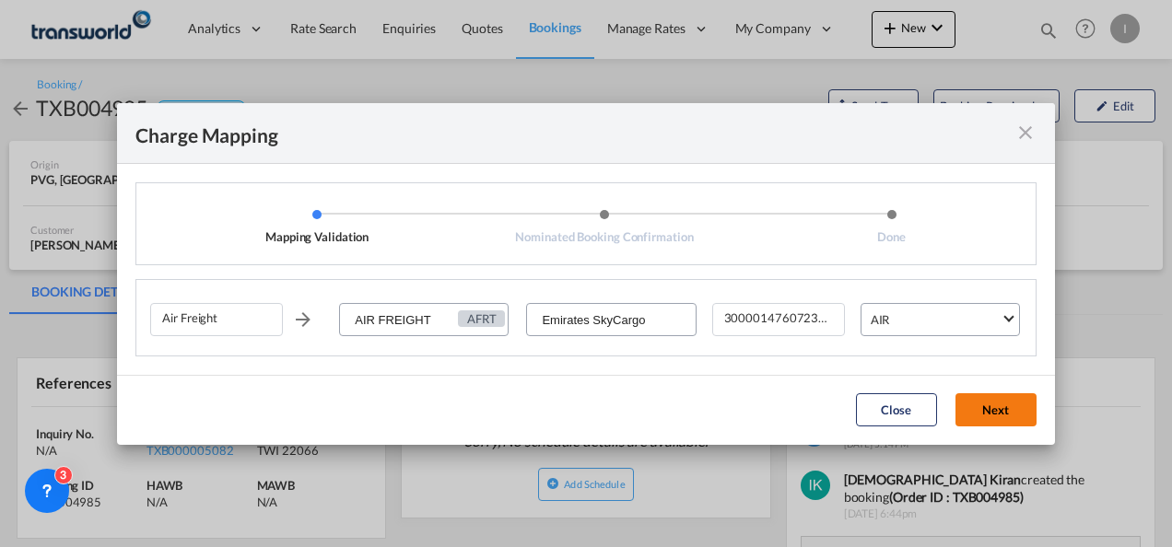
click at [969, 411] on button "Next" at bounding box center [995, 409] width 81 height 33
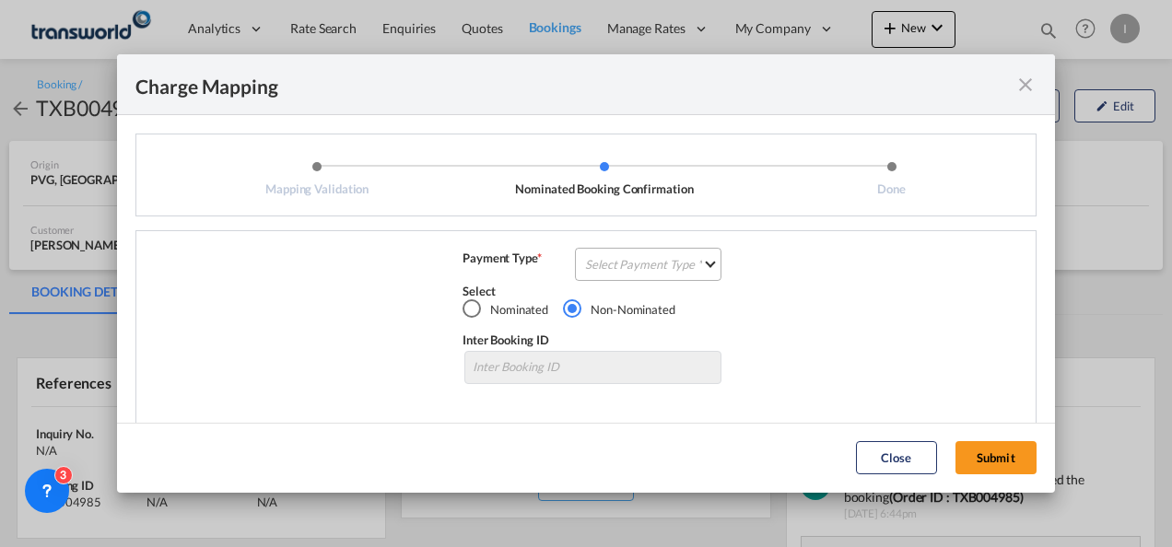
click at [684, 267] on md-select "Select Payment Type COLLECT PREPAID" at bounding box center [648, 264] width 146 height 33
click at [641, 274] on md-option "COLLECT" at bounding box center [646, 264] width 163 height 44
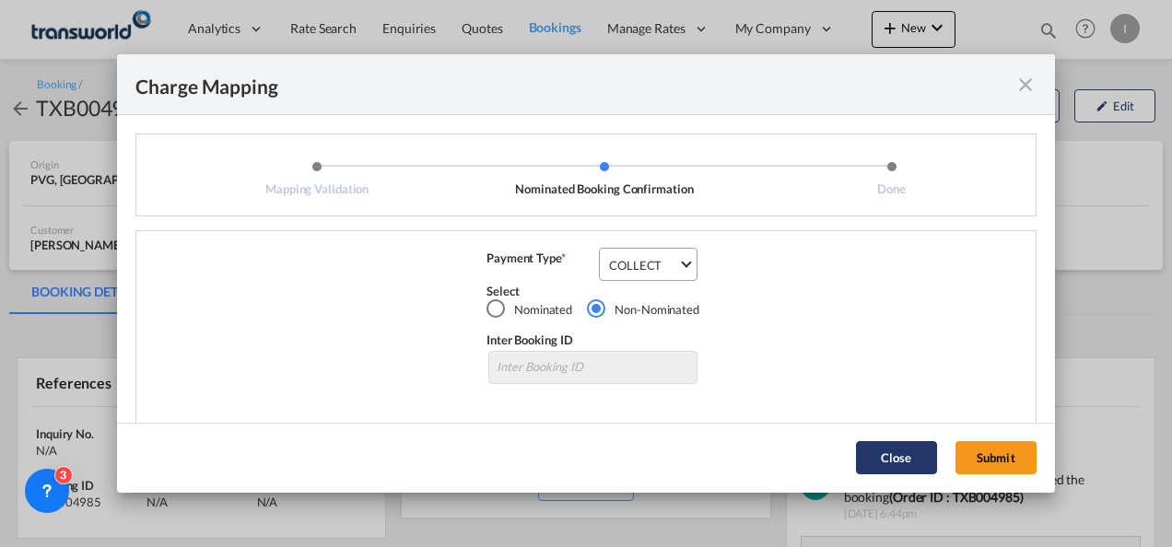
click at [1004, 459] on button "Submit" at bounding box center [995, 457] width 81 height 33
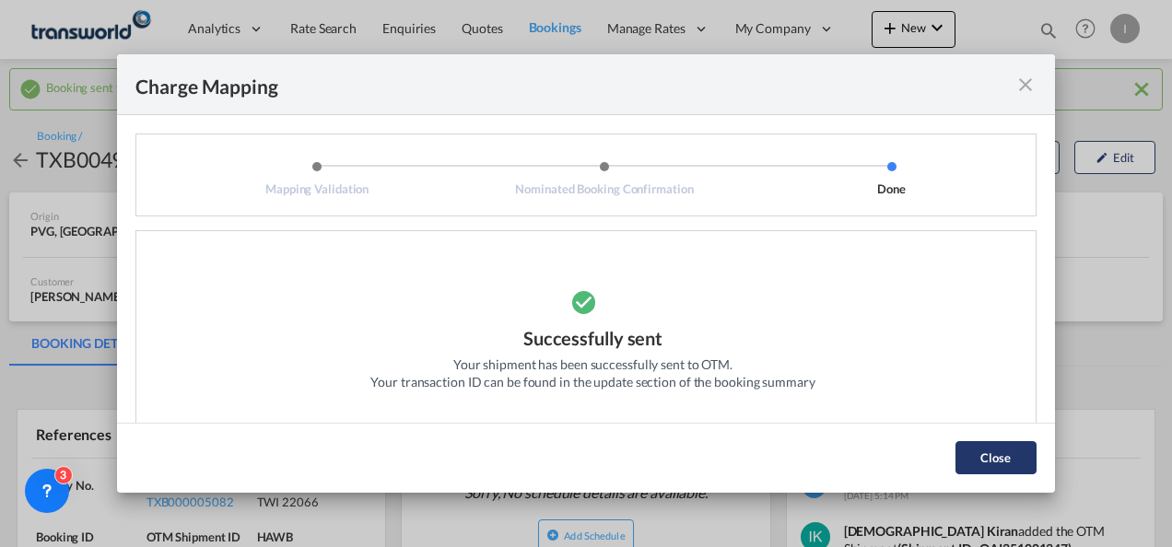
click at [986, 444] on button "Close" at bounding box center [995, 457] width 81 height 33
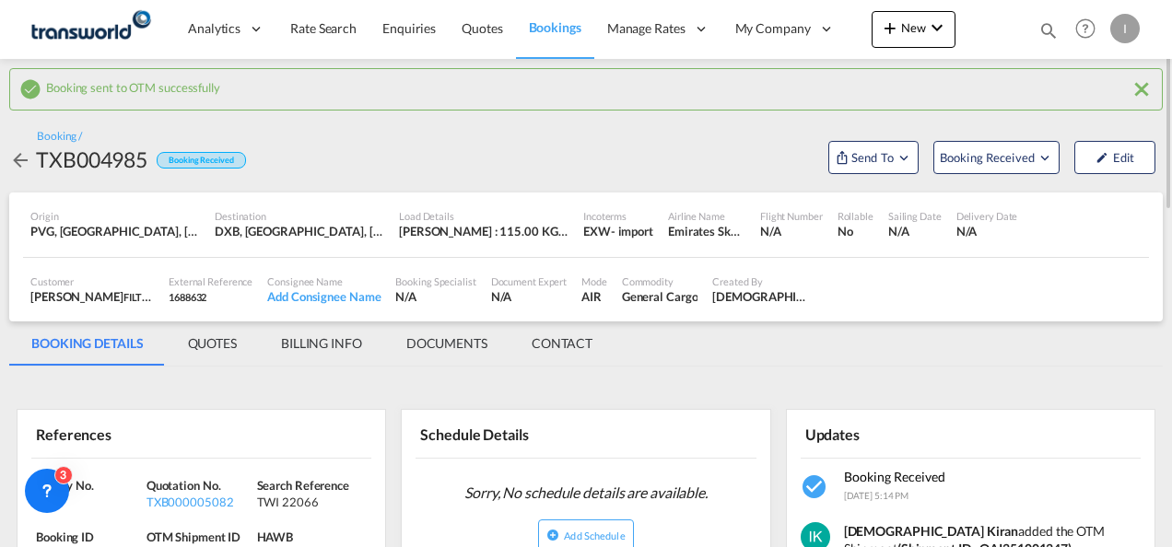
scroll to position [92, 0]
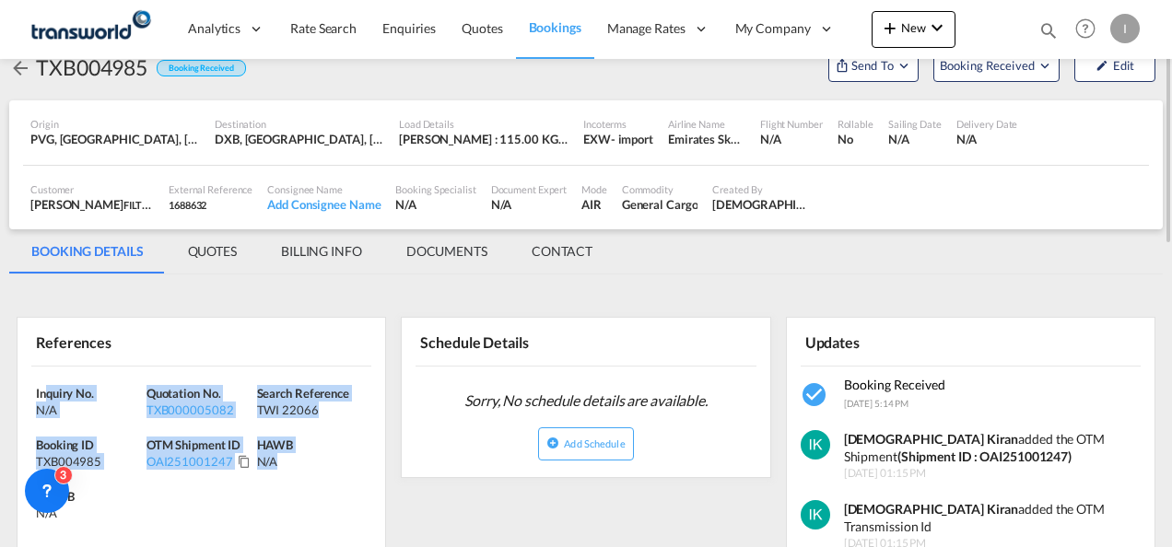
drag, startPoint x: 335, startPoint y: 463, endPoint x: 33, endPoint y: 410, distance: 306.8
click at [33, 410] on div "Inquiry No. N/A Quotation No. TXB000005082 Search Reference TWI 22066 Booking I…" at bounding box center [200, 458] width 367 height 183
drag, startPoint x: 33, startPoint y: 410, endPoint x: 51, endPoint y: 428, distance: 25.4
click at [74, 431] on div "Inquiry No. N/A Quotation No. TXB000005082 Search Reference TWI 22066 Booking I…" at bounding box center [200, 458] width 367 height 183
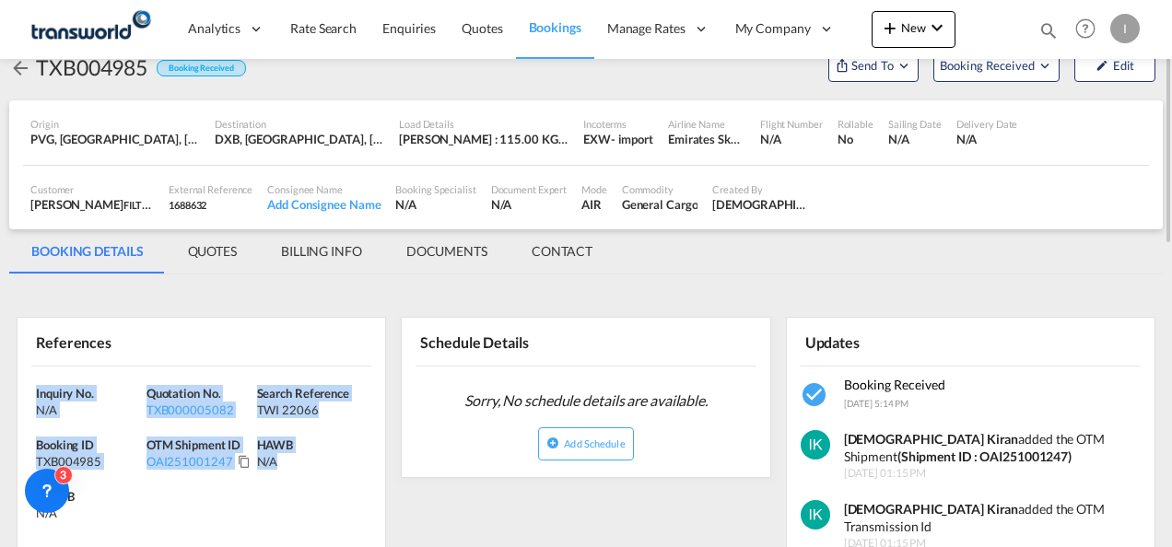
drag, startPoint x: 31, startPoint y: 386, endPoint x: 297, endPoint y: 461, distance: 275.8
click at [297, 461] on div "Inquiry No. N/A Quotation No. TXB000005082 Search Reference TWI 22066 Booking I…" at bounding box center [200, 458] width 367 height 183
drag, startPoint x: 297, startPoint y: 461, endPoint x: 271, endPoint y: 382, distance: 83.3
copy div "Inquiry No. N/A Quotation No. TXB000005082 Search Reference TWI 22066 Booking I…"
